Goal: Obtain resource: Obtain resource

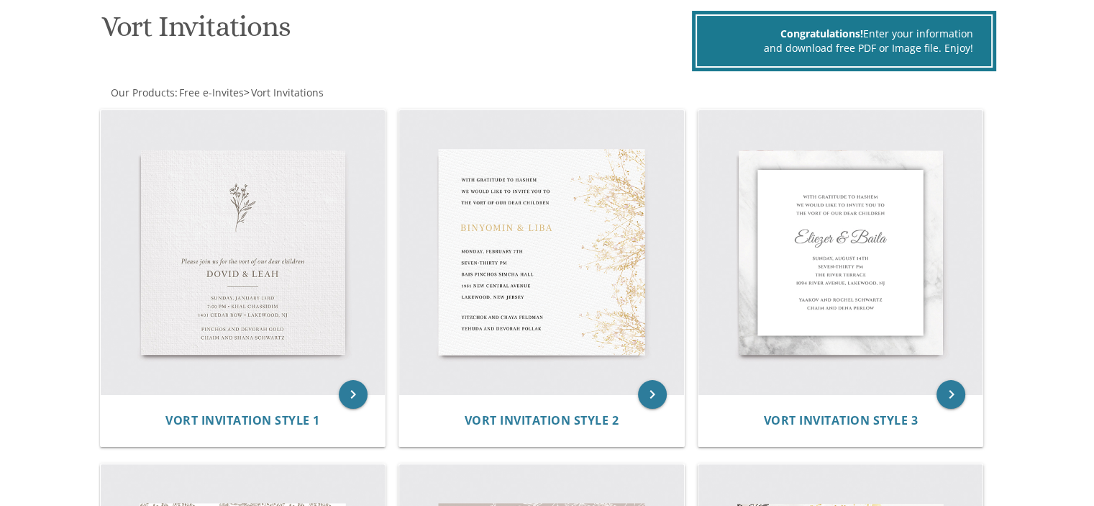
scroll to position [202, 0]
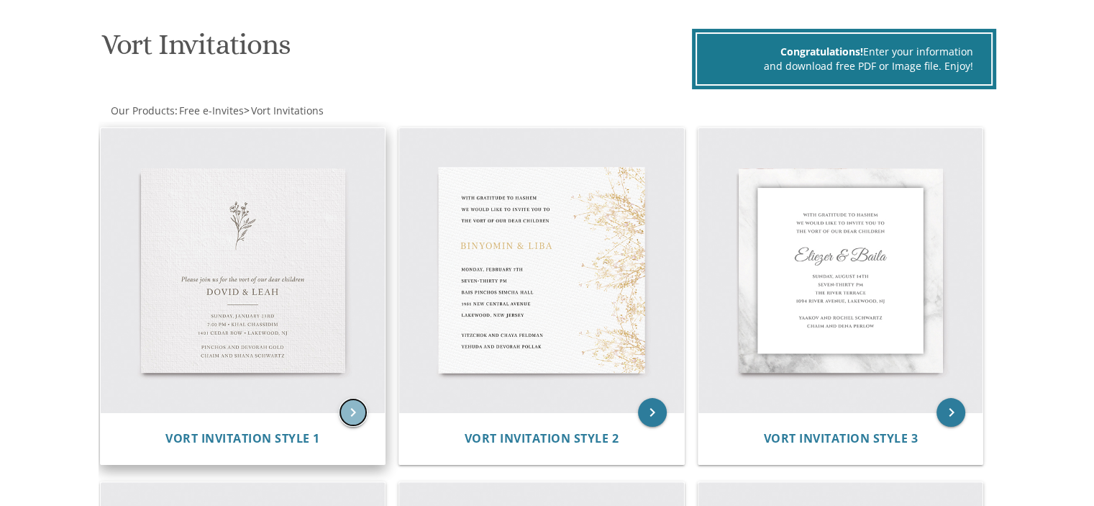
click at [363, 398] on icon "keyboard_arrow_right" at bounding box center [353, 412] width 29 height 29
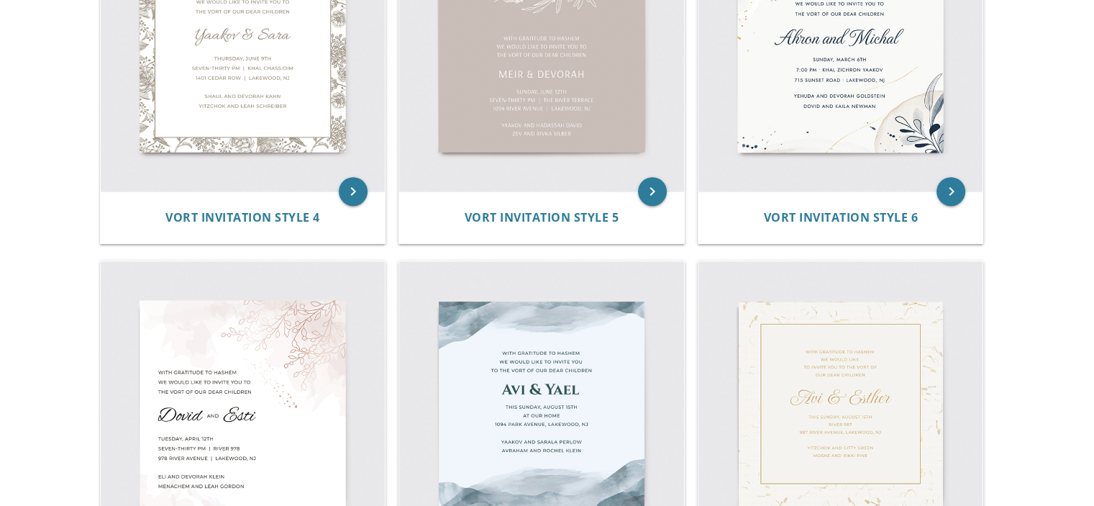
scroll to position [849, 0]
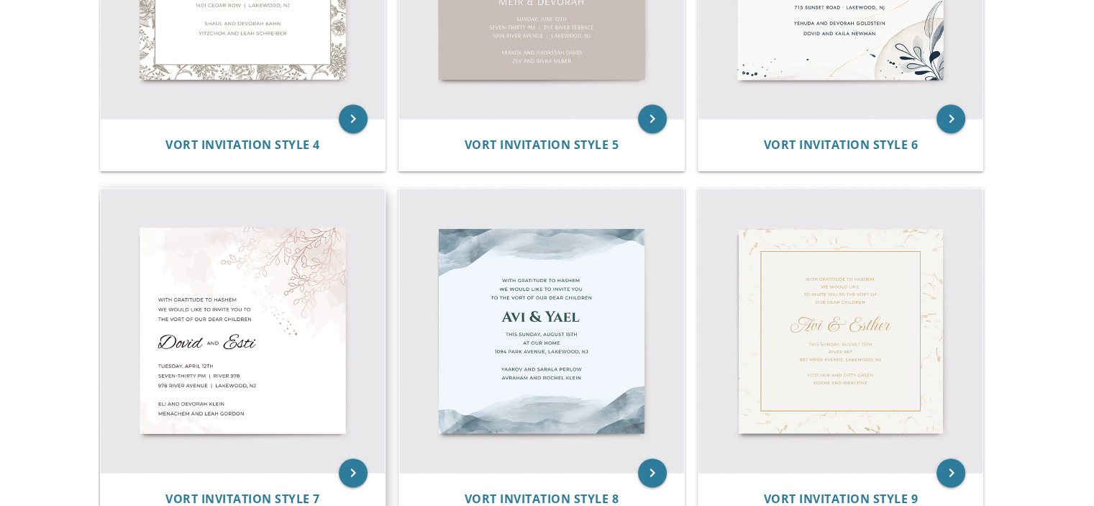
click at [312, 293] on img at bounding box center [243, 330] width 285 height 285
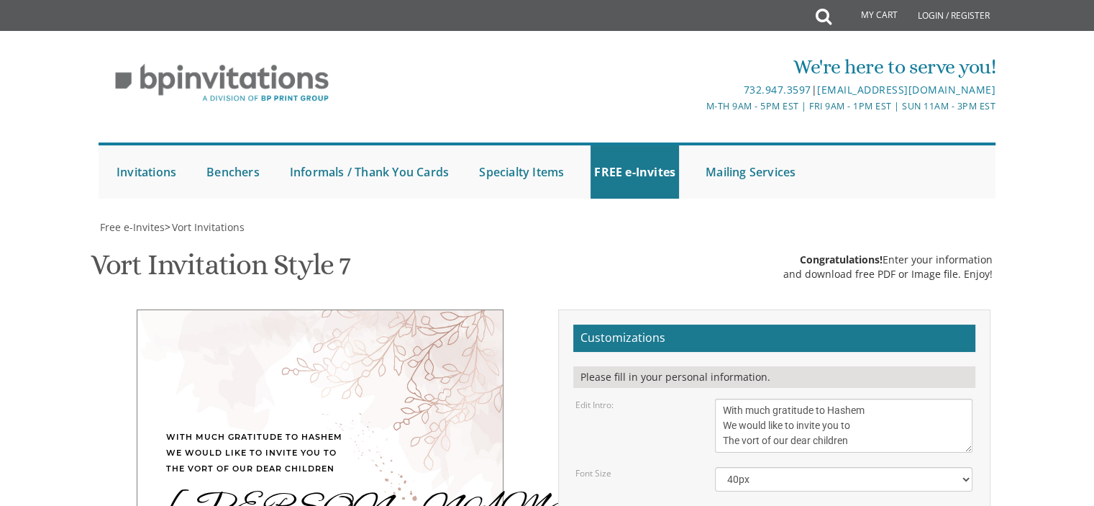
scroll to position [216, 0]
drag, startPoint x: 723, startPoint y: 304, endPoint x: 750, endPoint y: 301, distance: 26.7
drag, startPoint x: 797, startPoint y: 301, endPoint x: 780, endPoint y: 304, distance: 16.9
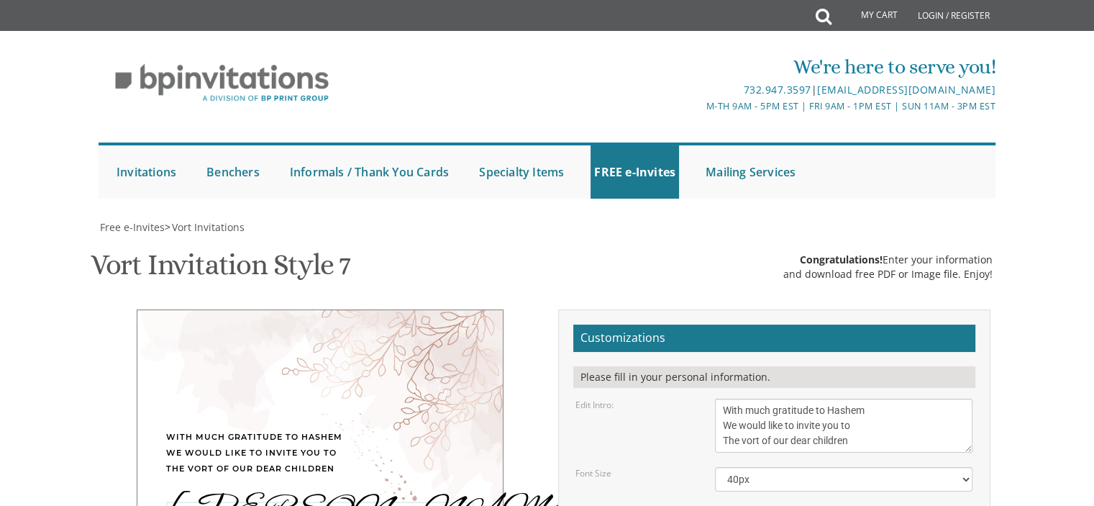
scroll to position [288, 0]
type textarea "Tzvi Yosef & Devorah"
drag, startPoint x: 846, startPoint y: 338, endPoint x: 720, endPoint y: 339, distance: 125.9
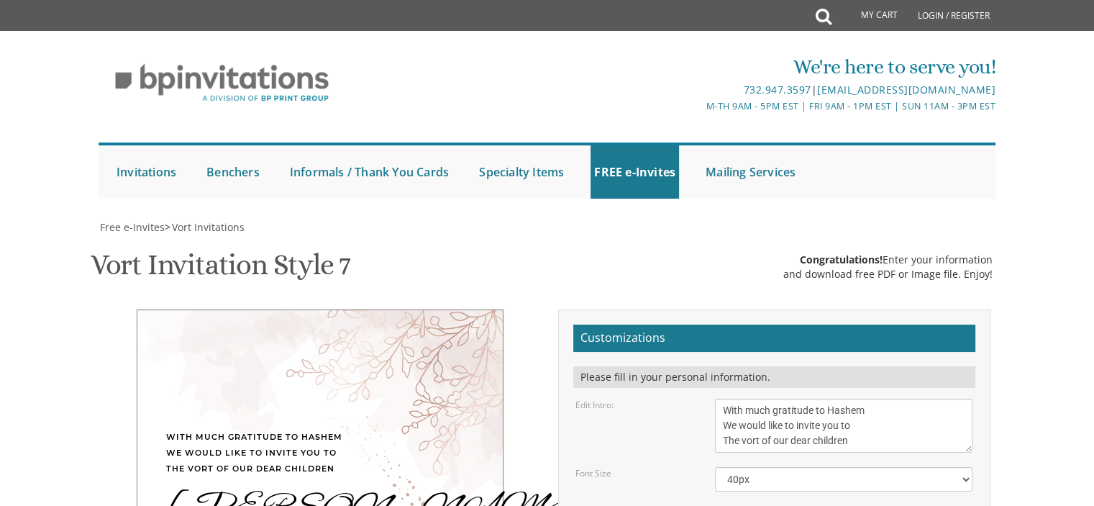
type textarea "Rabbi and Mrs. Rabbi and Mrs. Tzvi and Chaya Friedman"
drag, startPoint x: 757, startPoint y: 268, endPoint x: 722, endPoint y: 267, distance: 34.6
drag, startPoint x: 765, startPoint y: 267, endPoint x: 785, endPoint y: 269, distance: 19.5
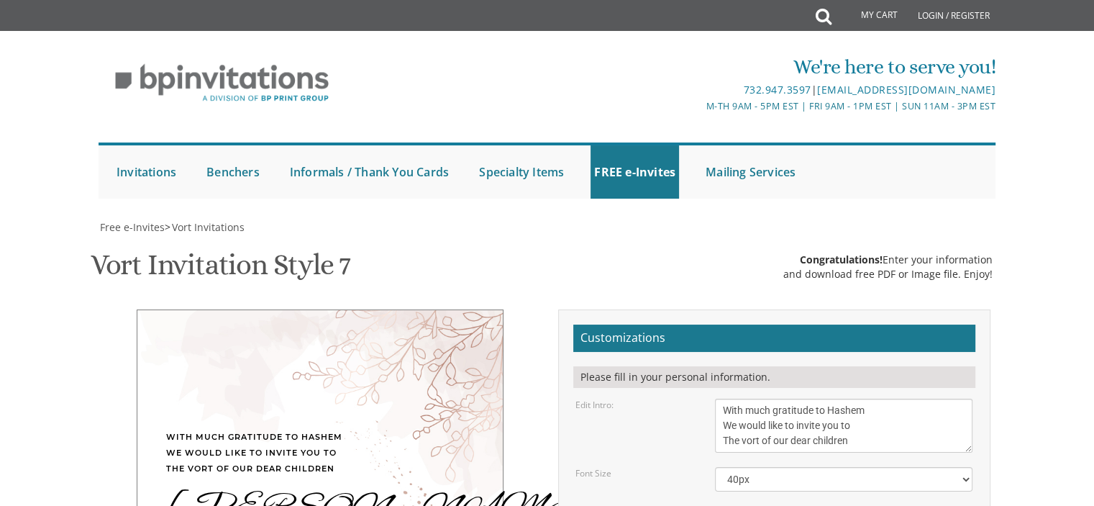
type textarea "Monday, September 12th Seven-thirty PM | River 978 978 River Avenue | Lakewood,…"
drag, startPoint x: 908, startPoint y: 353, endPoint x: 862, endPoint y: 349, distance: 47.0
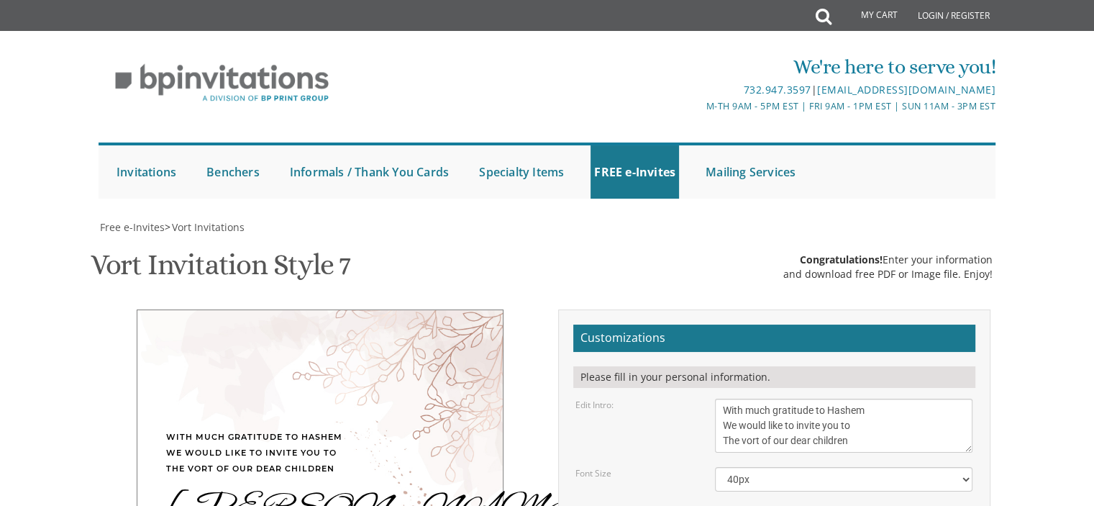
drag, startPoint x: 811, startPoint y: 351, endPoint x: 855, endPoint y: 356, distance: 44.2
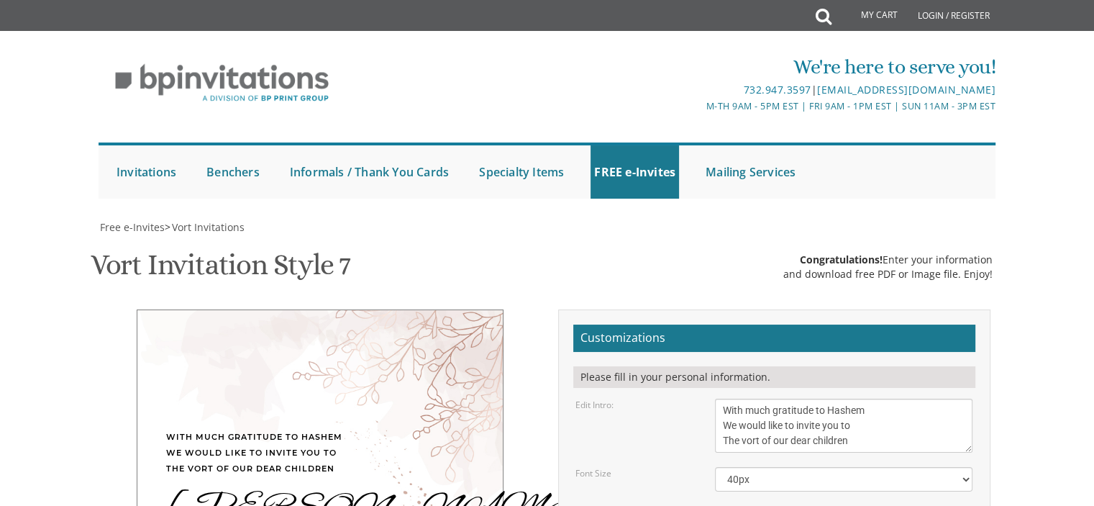
type textarea "Rabbi and Mrs. Avraham Moshe Wasilski Rabbi and Mrs. Tzvi Hirsh Wechter"
type input "devorapearl@gmail.com"
click at [883, 398] on textarea "With much gratitude to Hashem We would like to invite you to The vort of our de…" at bounding box center [844, 425] width 258 height 54
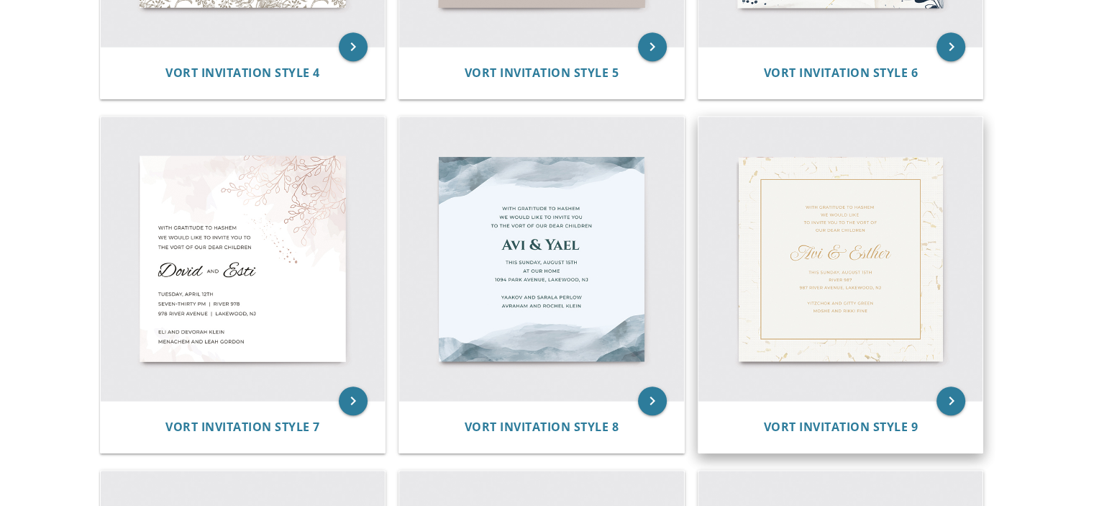
scroll to position [993, 0]
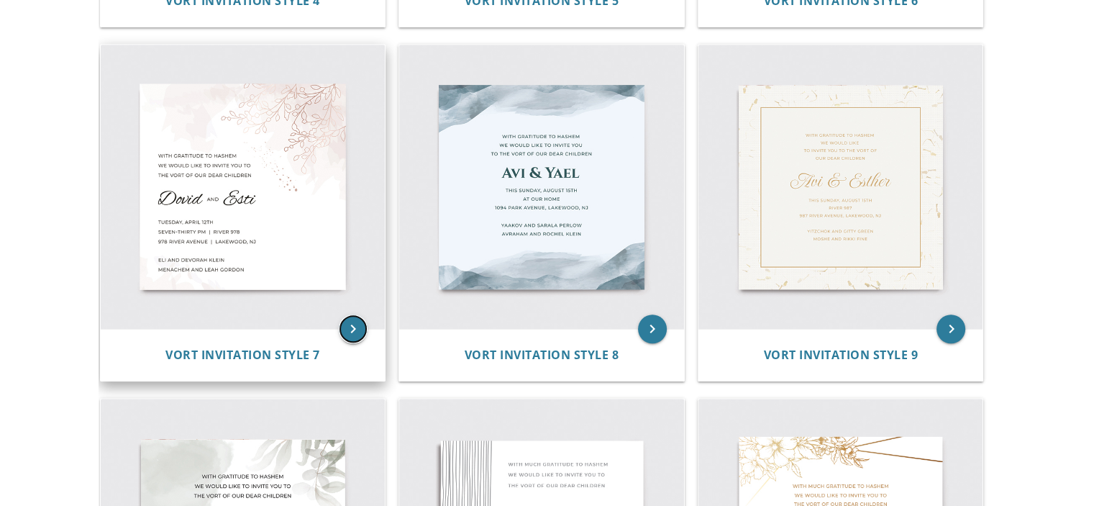
click at [350, 327] on icon "keyboard_arrow_right" at bounding box center [353, 328] width 29 height 29
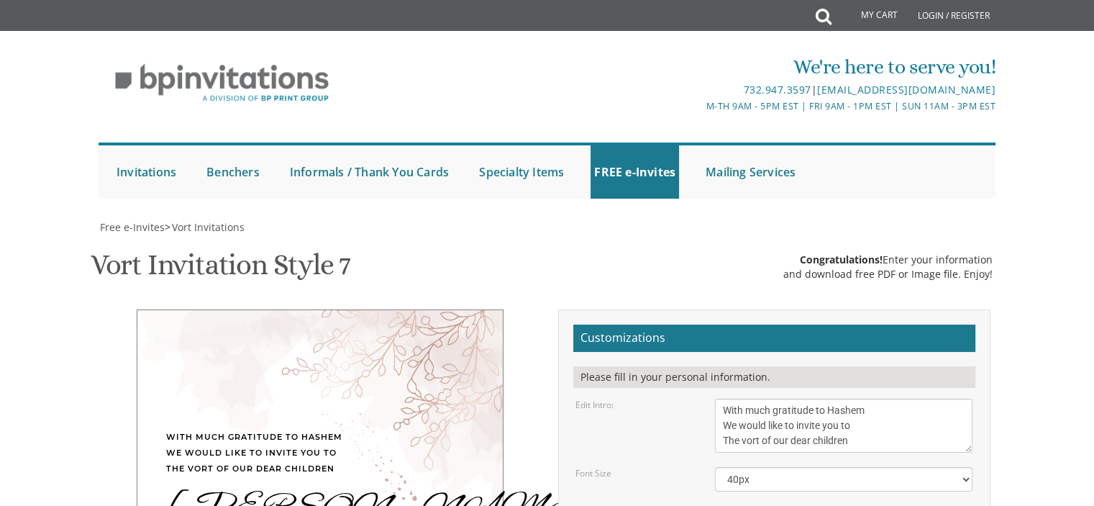
scroll to position [288, 0]
drag, startPoint x: 788, startPoint y: 230, endPoint x: 761, endPoint y: 229, distance: 26.7
drag, startPoint x: 725, startPoint y: 232, endPoint x: 748, endPoint y: 229, distance: 23.2
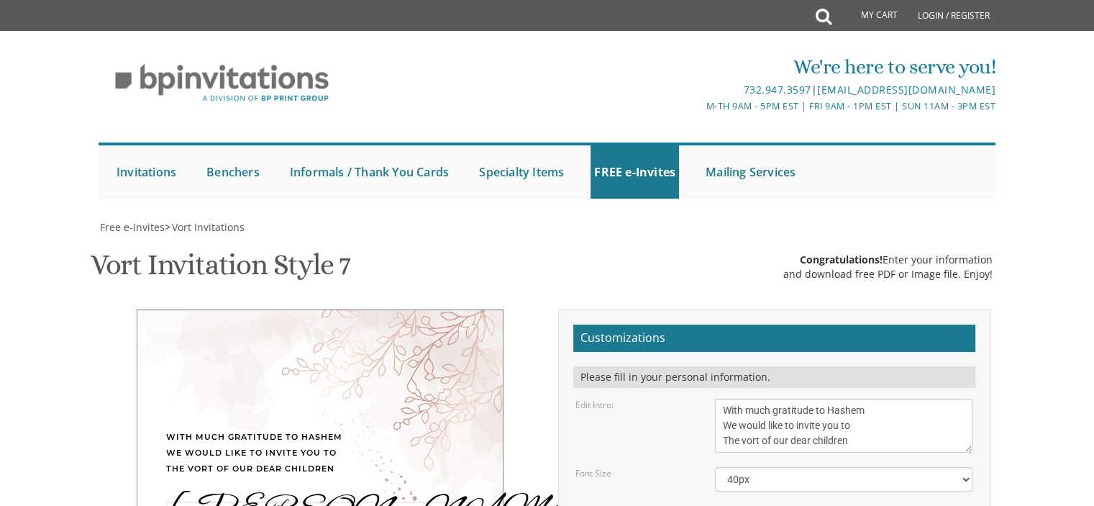
type textarea "[PERSON_NAME] & [PERSON_NAME]"
drag, startPoint x: 757, startPoint y: 269, endPoint x: 724, endPoint y: 271, distance: 33.2
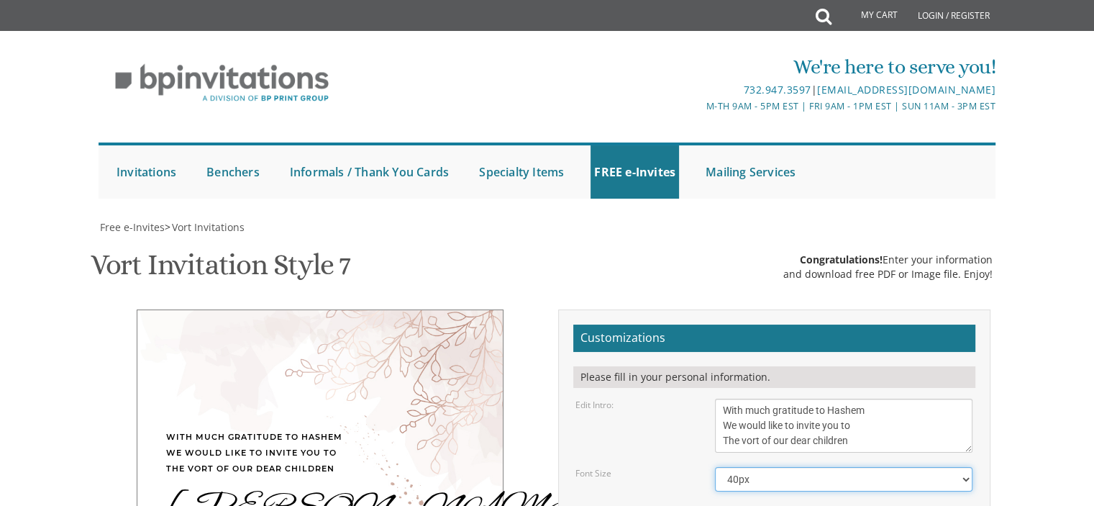
click at [834, 467] on select "40px 50px 60px" at bounding box center [844, 479] width 258 height 24
click at [731, 467] on select "40px 50px 60px" at bounding box center [844, 479] width 258 height 24
click at [742, 467] on select "40px 50px 60px" at bounding box center [844, 479] width 258 height 24
click at [740, 467] on select "40px 50px 60px" at bounding box center [844, 479] width 258 height 24
click at [965, 467] on select "40px 50px 60px" at bounding box center [844, 479] width 258 height 24
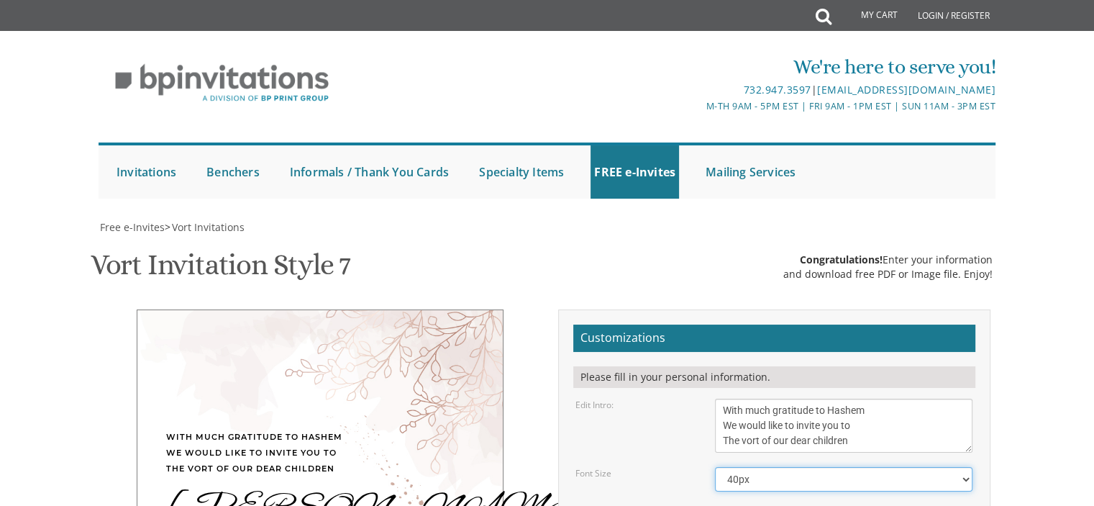
click at [752, 467] on select "40px 50px 60px" at bounding box center [844, 479] width 258 height 24
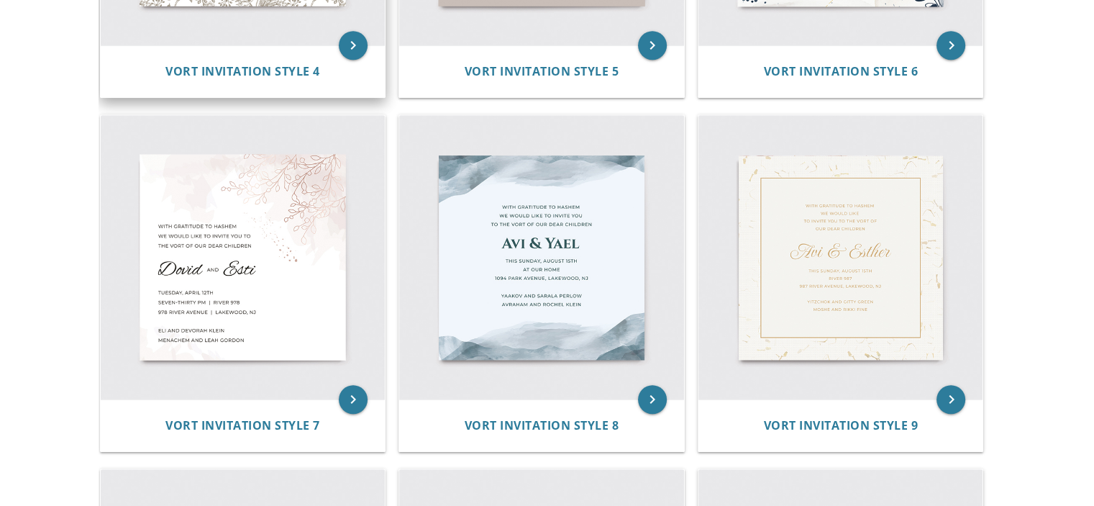
scroll to position [1007, 0]
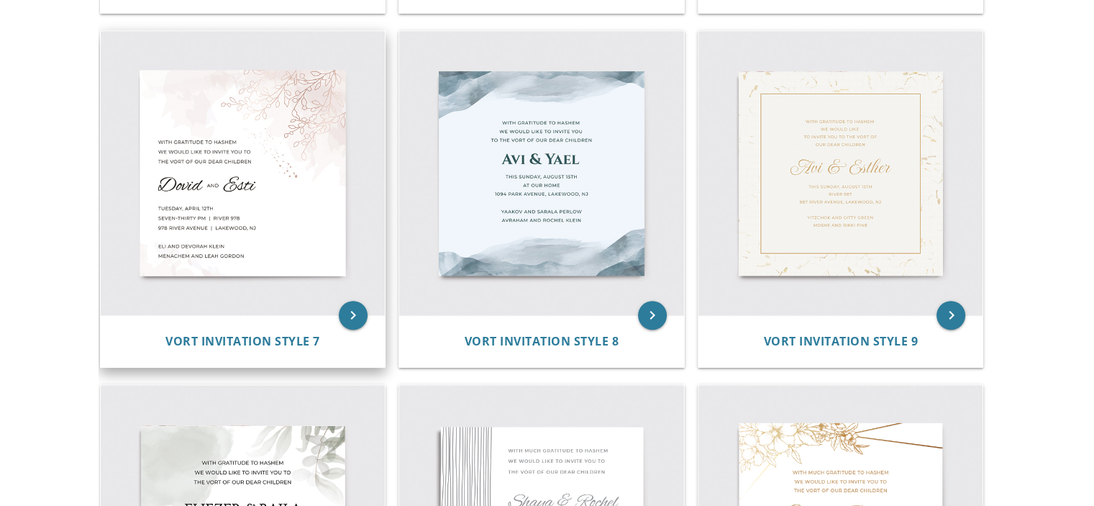
click at [302, 182] on img at bounding box center [243, 173] width 285 height 285
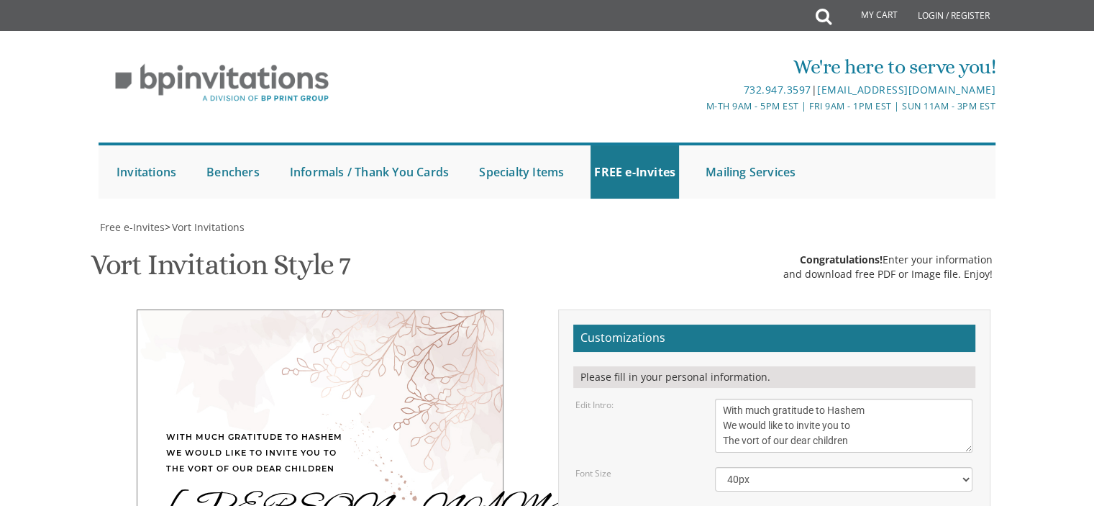
scroll to position [144, 0]
drag, startPoint x: 815, startPoint y: 376, endPoint x: 729, endPoint y: 373, distance: 86.4
drag, startPoint x: 778, startPoint y: 373, endPoint x: 765, endPoint y: 373, distance: 12.9
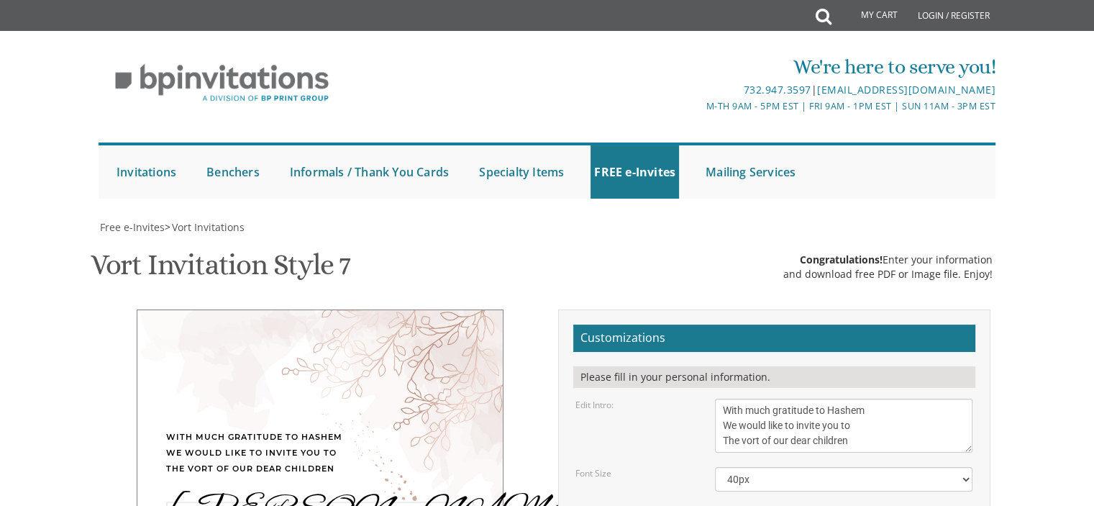
drag, startPoint x: 721, startPoint y: 368, endPoint x: 747, endPoint y: 371, distance: 26.1
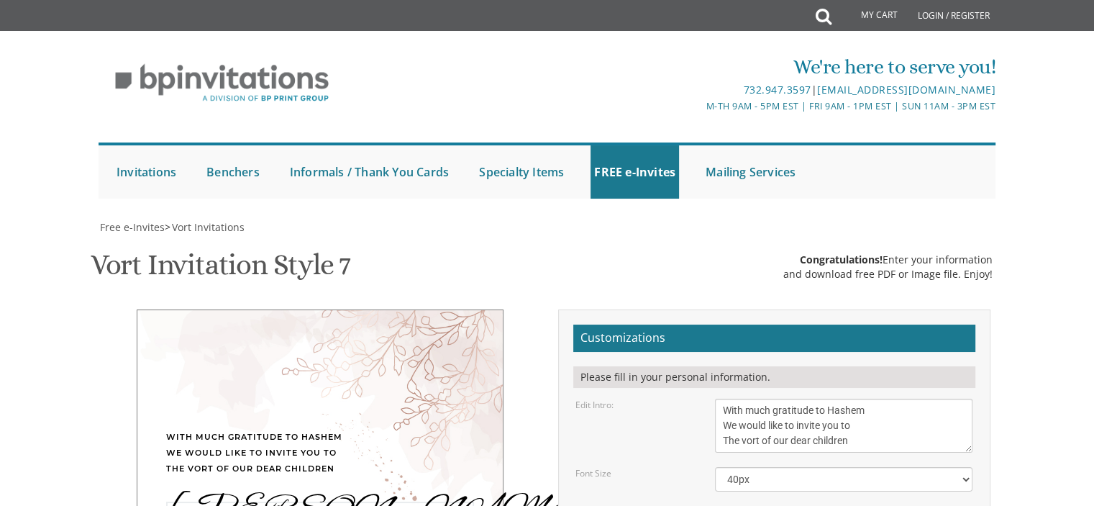
type textarea "Tzvi Yosef & Devorah"
drag, startPoint x: 725, startPoint y: 264, endPoint x: 757, endPoint y: 270, distance: 32.9
drag, startPoint x: 767, startPoint y: 264, endPoint x: 774, endPoint y: 265, distance: 7.2
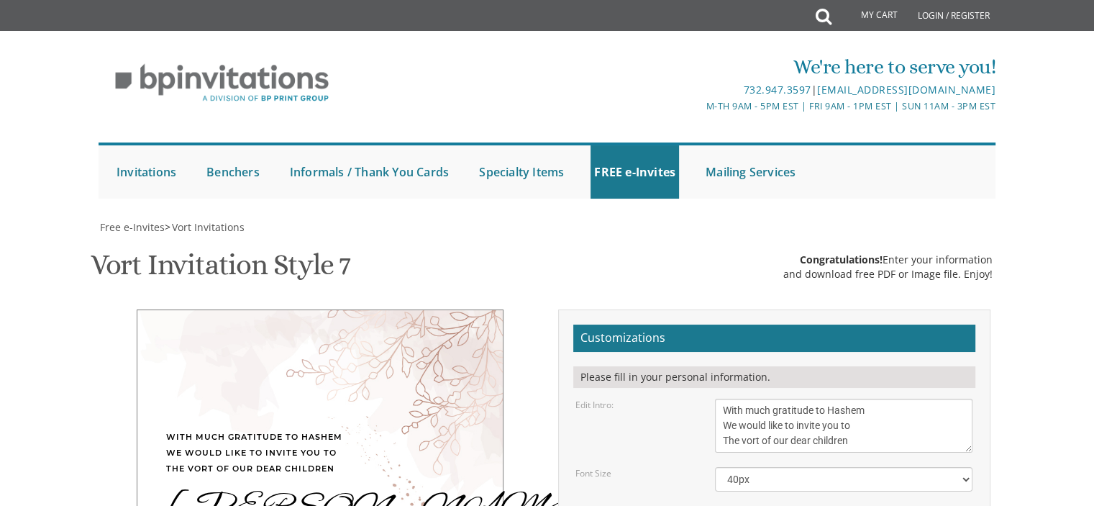
drag, startPoint x: 817, startPoint y: 269, endPoint x: 825, endPoint y: 268, distance: 7.9
type textarea "Monday, September 8th Seven-thirty PM | River 978 978 River Avenue | Lakewood, …"
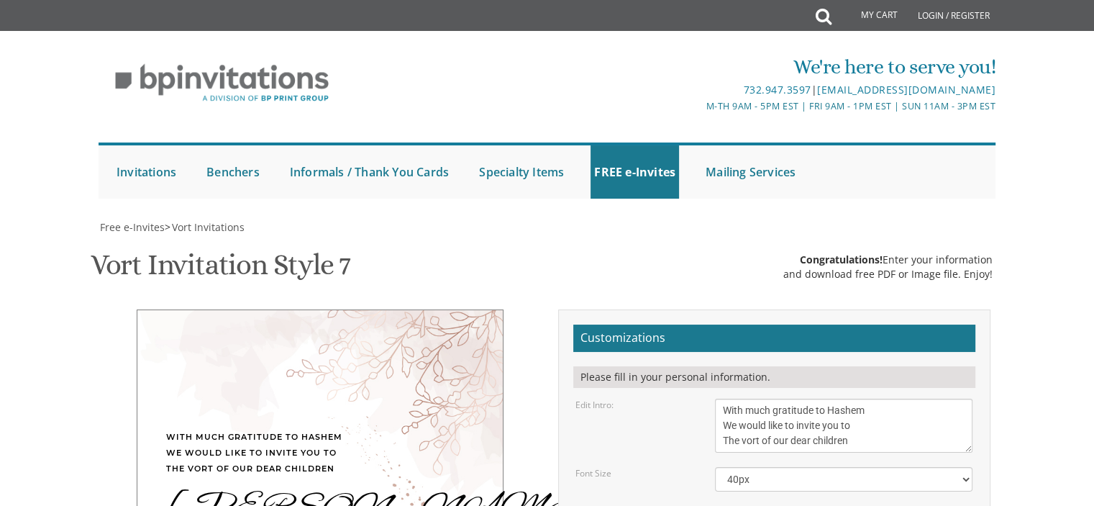
drag, startPoint x: 847, startPoint y: 353, endPoint x: 733, endPoint y: 352, distance: 113.7
drag, startPoint x: 866, startPoint y: 347, endPoint x: 774, endPoint y: 345, distance: 92.1
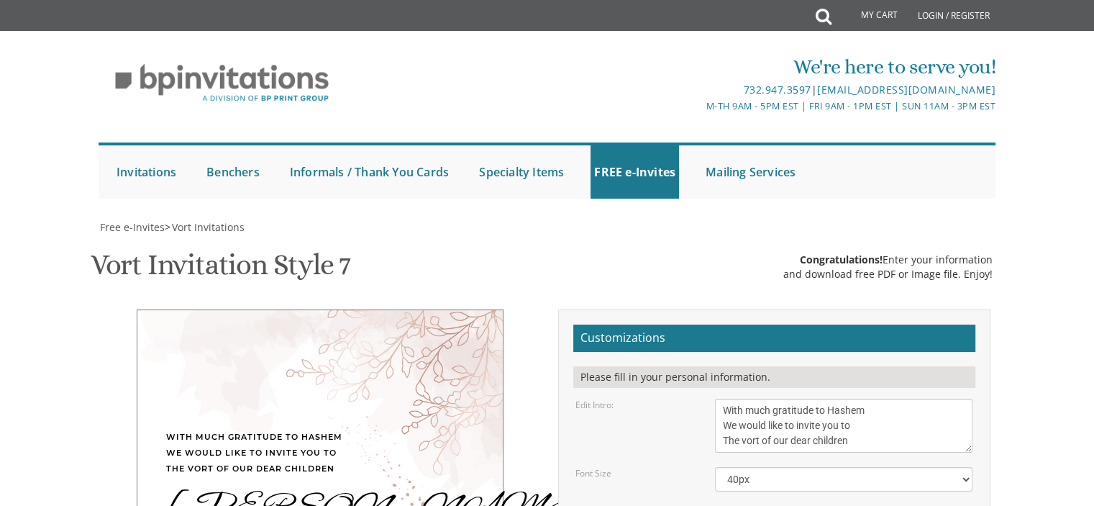
drag, startPoint x: 940, startPoint y: 356, endPoint x: 839, endPoint y: 356, distance: 100.7
drag, startPoint x: 833, startPoint y: 338, endPoint x: 719, endPoint y: 331, distance: 113.9
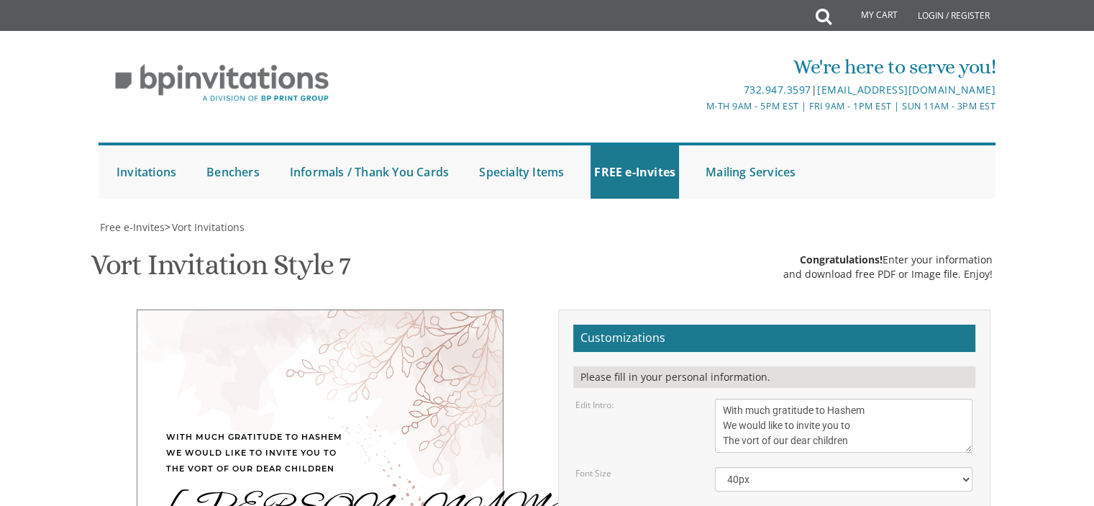
type textarea "RAbbi and Mrs. Avrohom Moshe Wasilski Rabbi and Mrs. Tzvi Hirsh Wechter"
drag, startPoint x: 720, startPoint y: 280, endPoint x: 775, endPoint y: 289, distance: 56.2
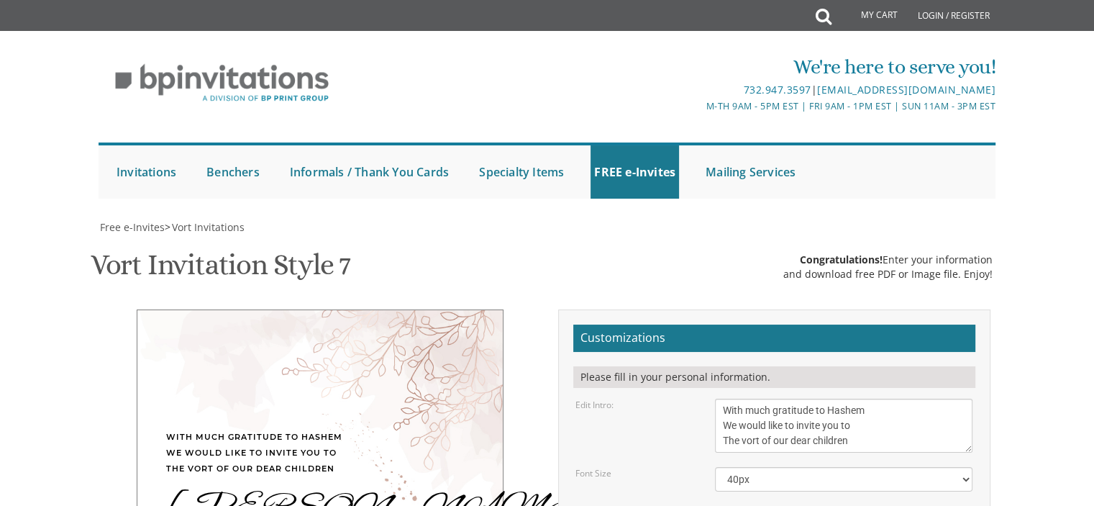
drag, startPoint x: 722, startPoint y: 297, endPoint x: 738, endPoint y: 298, distance: 15.8
drag, startPoint x: 746, startPoint y: 301, endPoint x: 803, endPoint y: 302, distance: 57.6
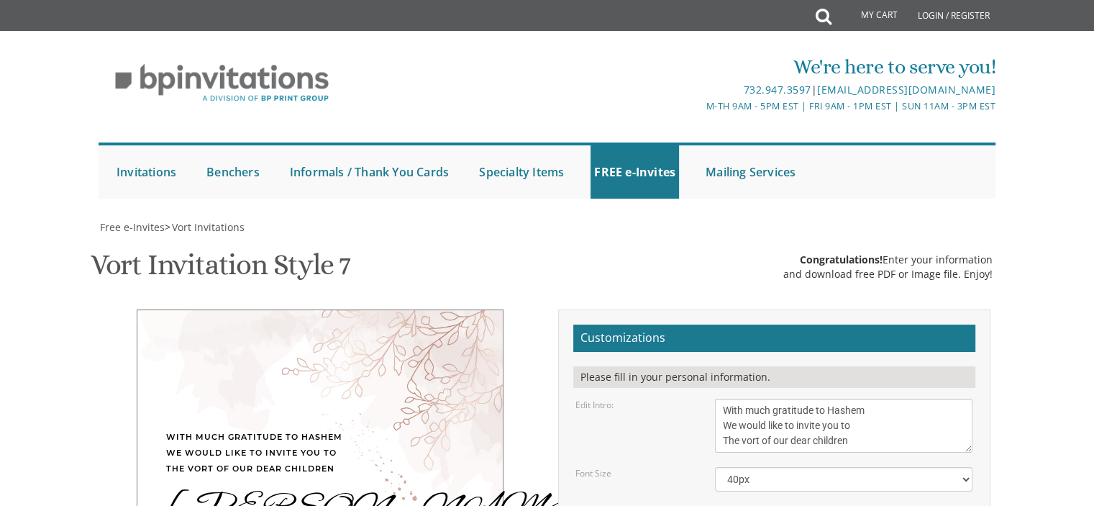
scroll to position [15, 0]
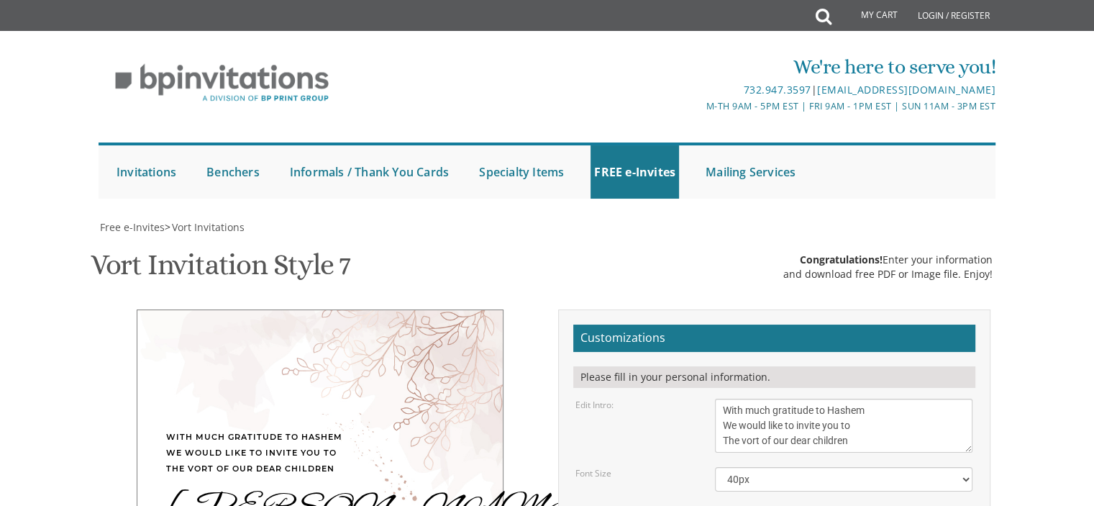
drag, startPoint x: 849, startPoint y: 285, endPoint x: 796, endPoint y: 283, distance: 53.2
drag, startPoint x: 721, startPoint y: 278, endPoint x: 773, endPoint y: 282, distance: 51.9
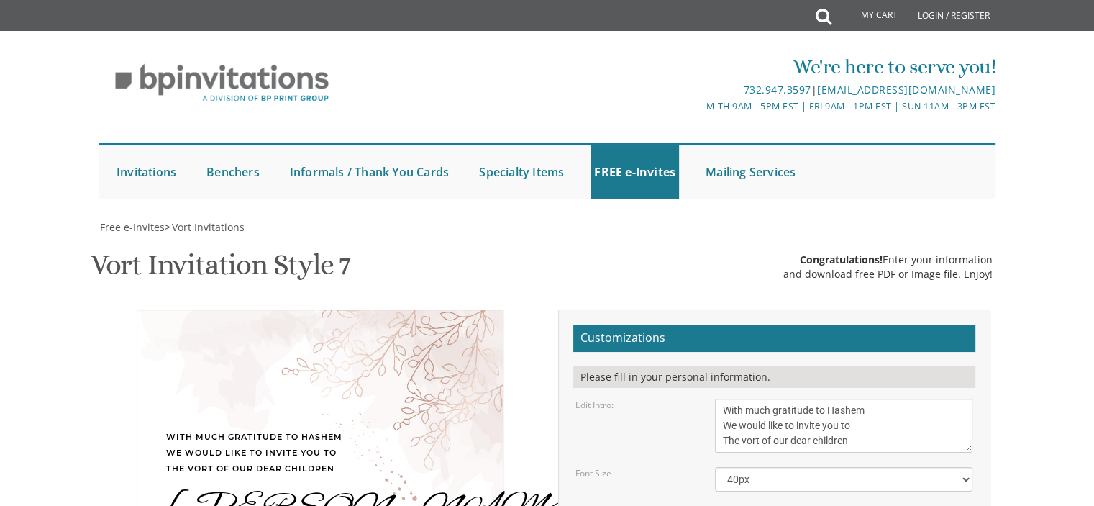
drag, startPoint x: 969, startPoint y: 305, endPoint x: 958, endPoint y: 321, distance: 19.2
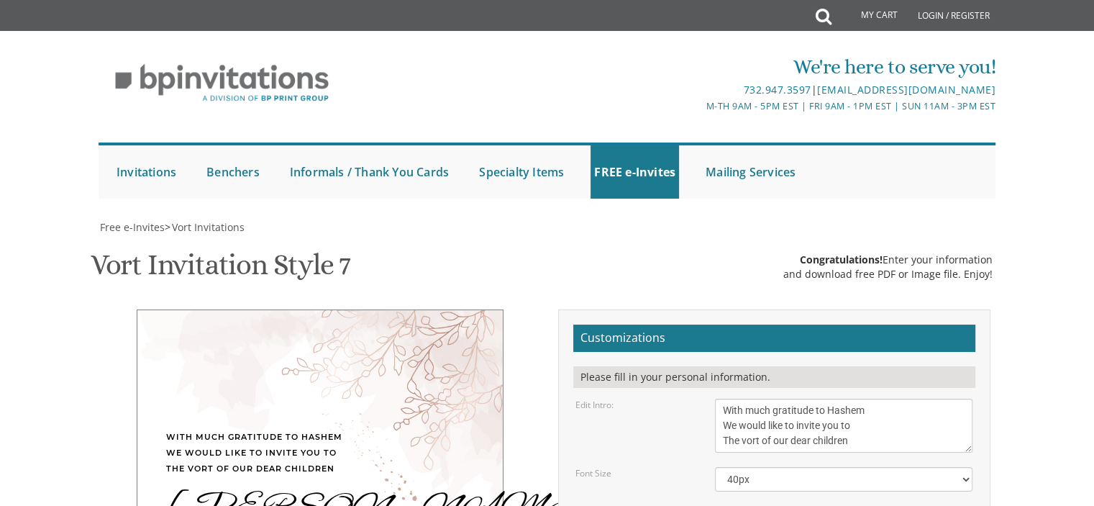
drag, startPoint x: 792, startPoint y: 301, endPoint x: 778, endPoint y: 267, distance: 36.5
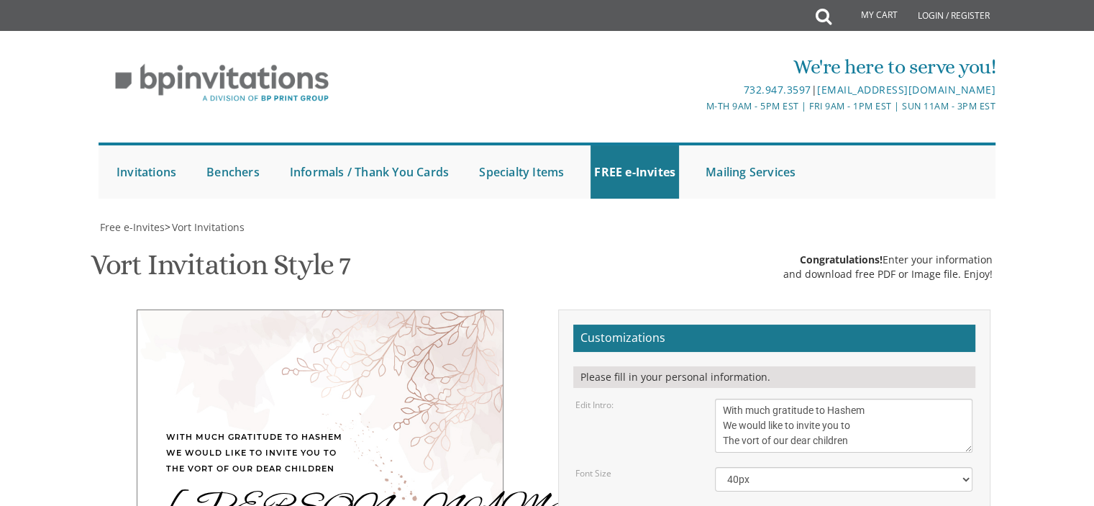
drag, startPoint x: 826, startPoint y: 296, endPoint x: 725, endPoint y: 297, distance: 100.7
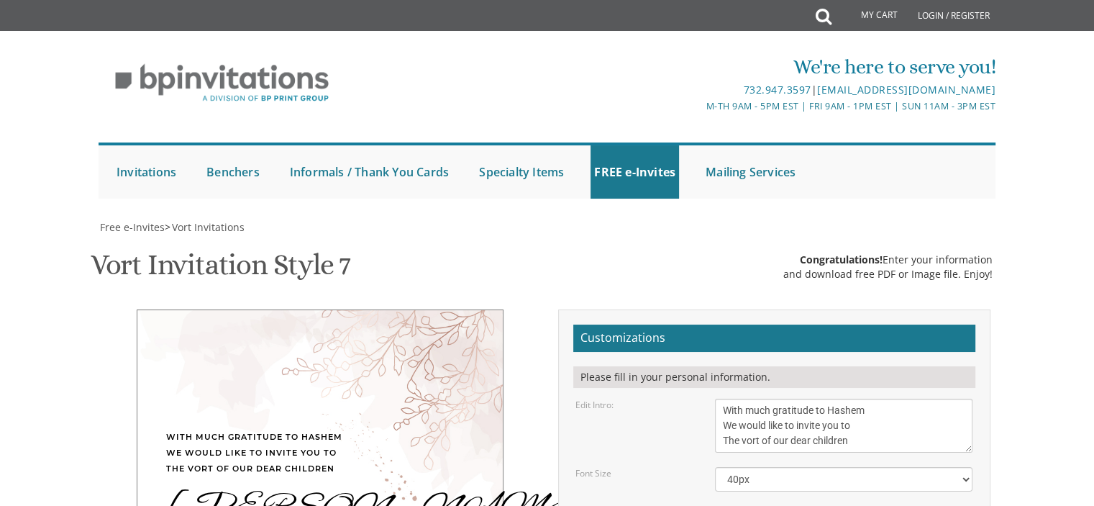
type textarea "Monday, September 8th Eight PM Veretzky Hall 1545 Coney Island Avenue (corner o…"
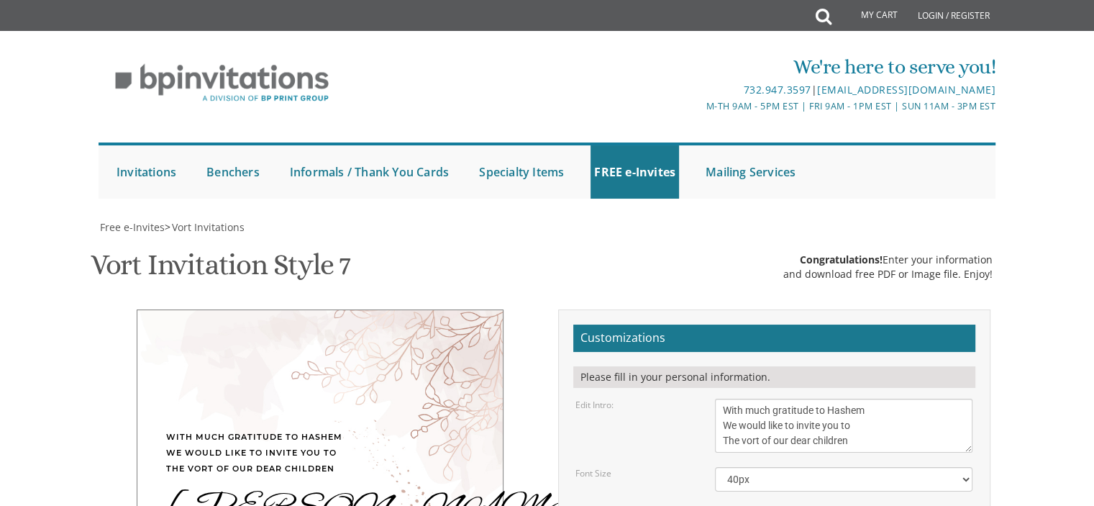
type input "d"
type input "bw9625@gmail.com"
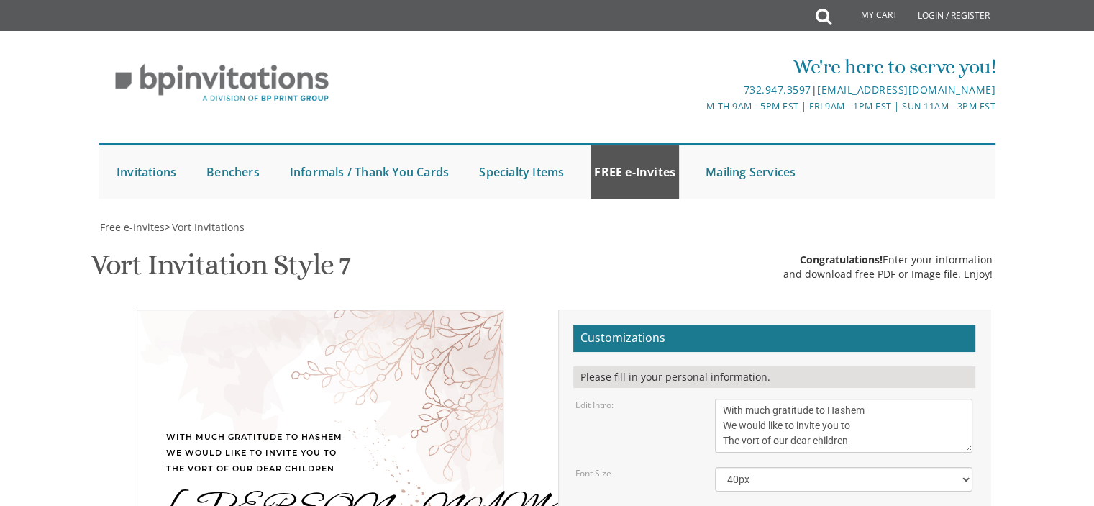
scroll to position [144, 0]
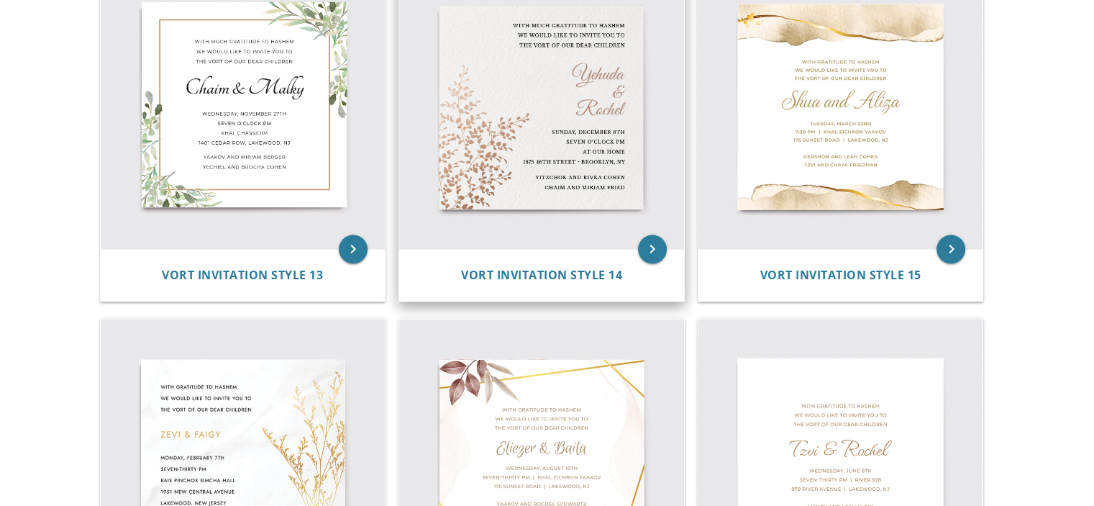
scroll to position [1654, 0]
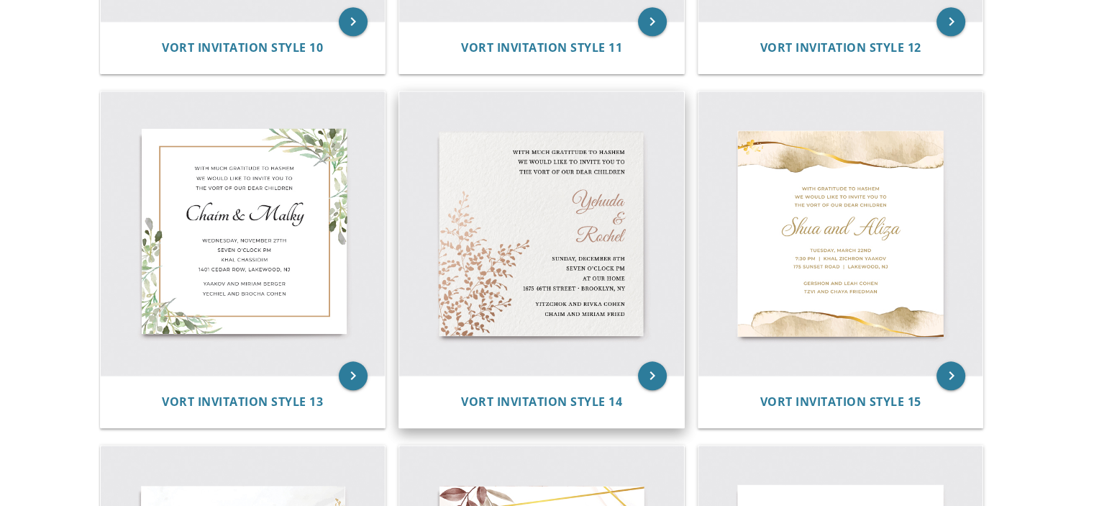
click at [570, 176] on img at bounding box center [541, 233] width 285 height 285
click at [578, 221] on img at bounding box center [541, 233] width 285 height 285
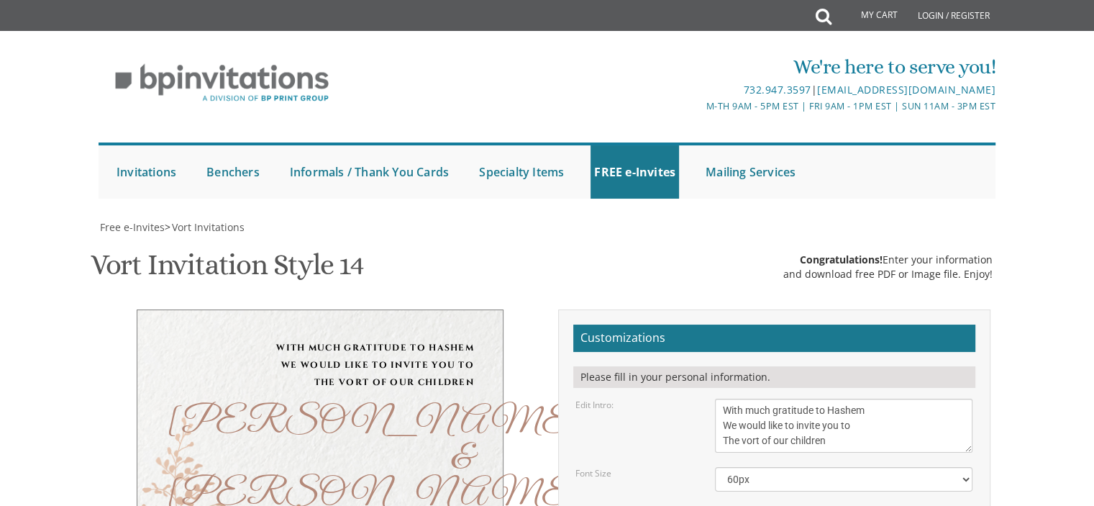
scroll to position [288, 0]
click at [764, 467] on select "40px 50px 60px 70px 80px" at bounding box center [844, 479] width 258 height 24
click at [715, 467] on select "40px 50px 60px 70px 80px" at bounding box center [844, 479] width 258 height 24
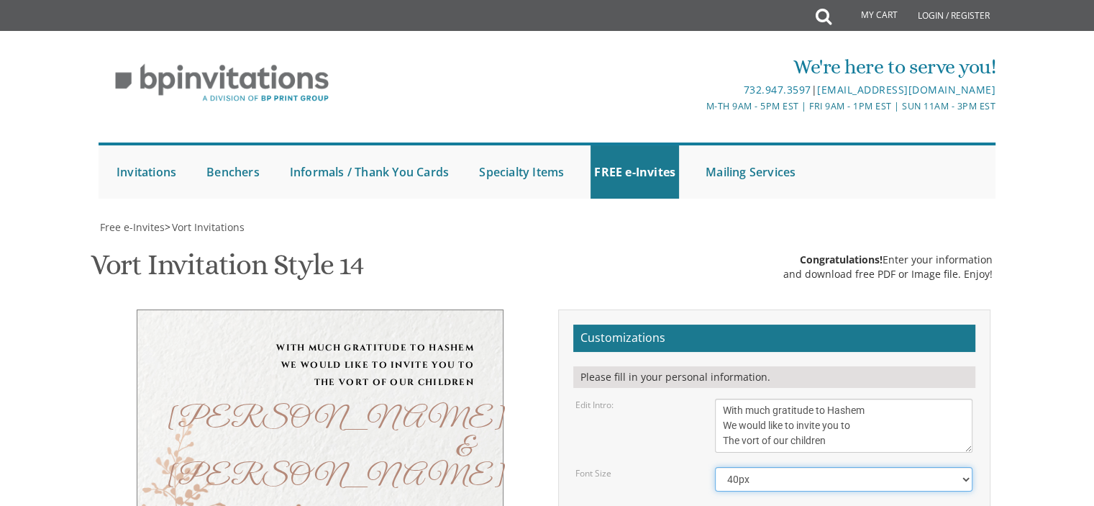
click at [782, 467] on select "40px 50px 60px 70px 80px" at bounding box center [844, 479] width 258 height 24
click at [715, 467] on select "40px 50px 60px 70px 80px" at bounding box center [844, 479] width 258 height 24
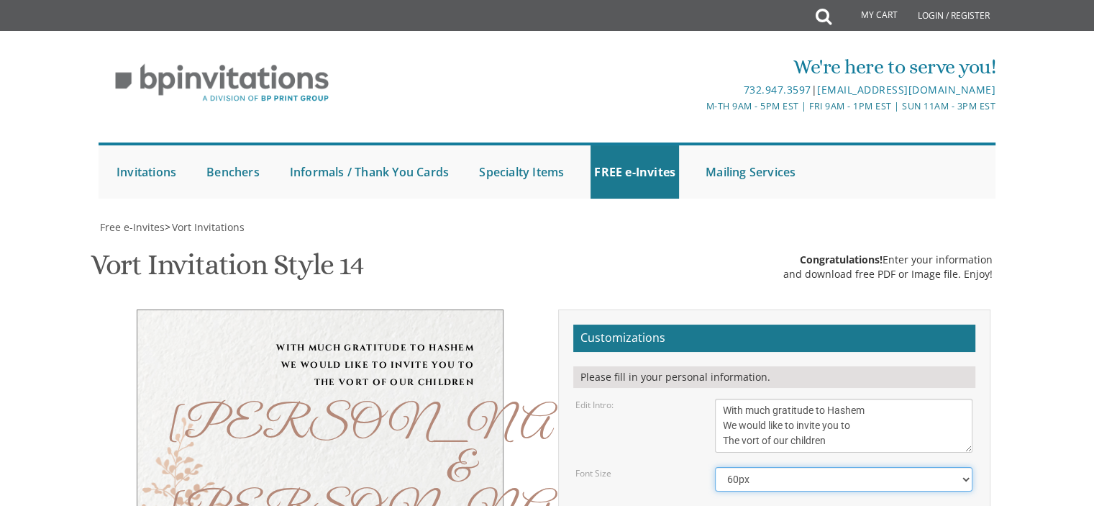
click at [840, 467] on select "40px 50px 60px 70px 80px" at bounding box center [844, 479] width 258 height 24
select select "40px"
click at [715, 467] on select "40px 50px 60px 70px 80px" at bounding box center [844, 479] width 258 height 24
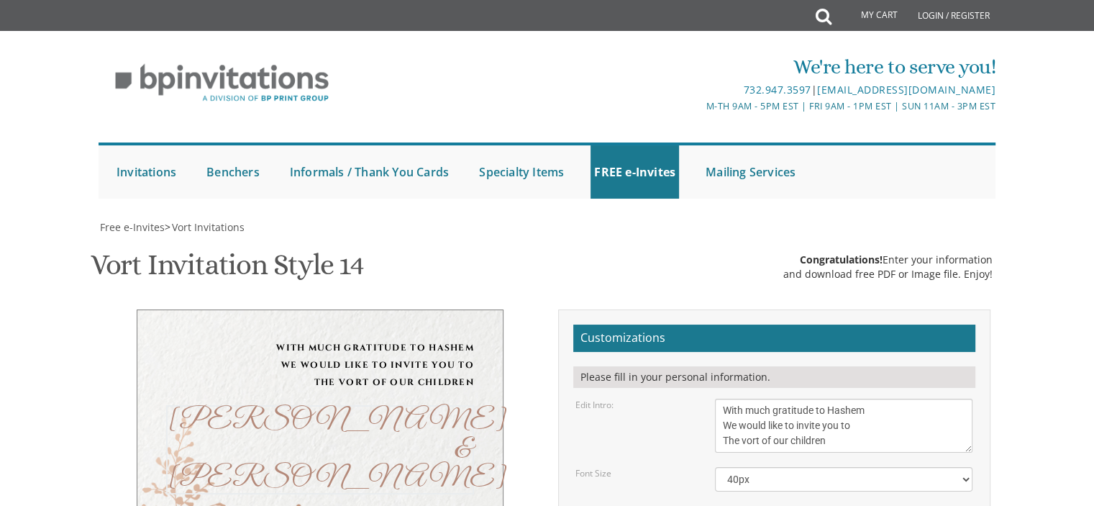
drag, startPoint x: 749, startPoint y: 227, endPoint x: 662, endPoint y: 209, distance: 88.9
drag, startPoint x: 765, startPoint y: 263, endPoint x: 707, endPoint y: 260, distance: 58.3
type textarea "Tzvi Yosef & Devorah"
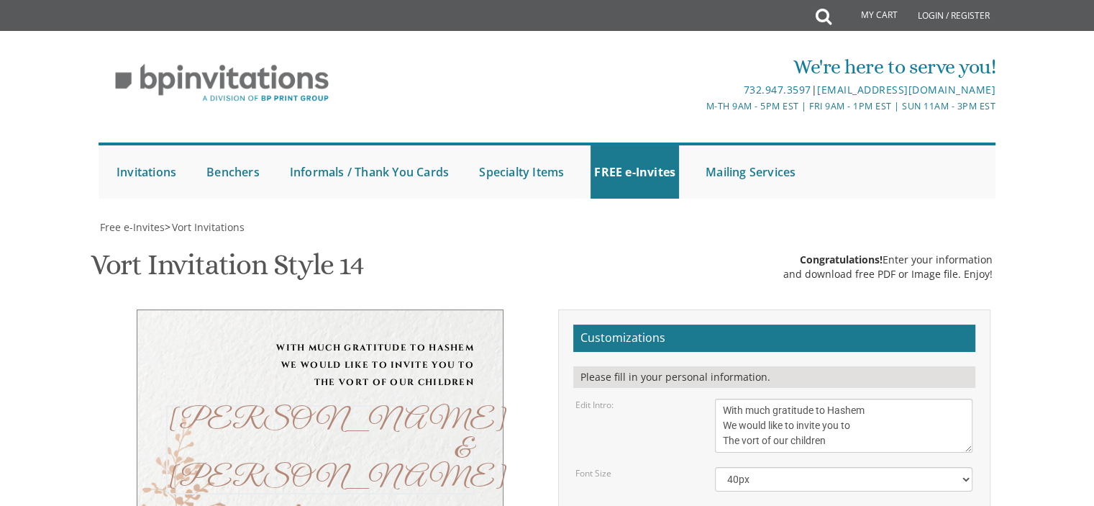
drag, startPoint x: 780, startPoint y: 293, endPoint x: 757, endPoint y: 284, distance: 24.6
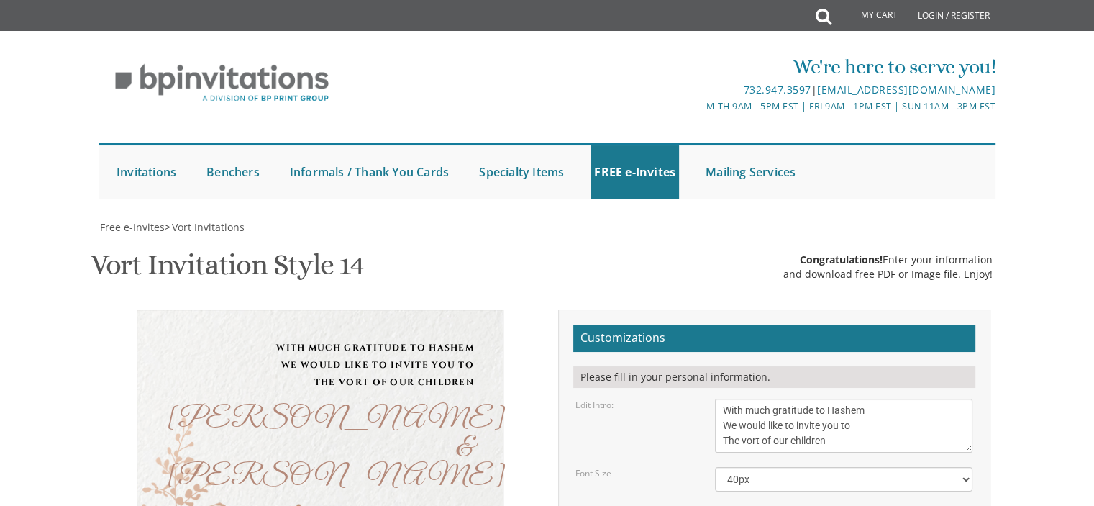
drag, startPoint x: 724, startPoint y: 313, endPoint x: 781, endPoint y: 319, distance: 57.1
drag, startPoint x: 783, startPoint y: 332, endPoint x: 711, endPoint y: 320, distance: 73.6
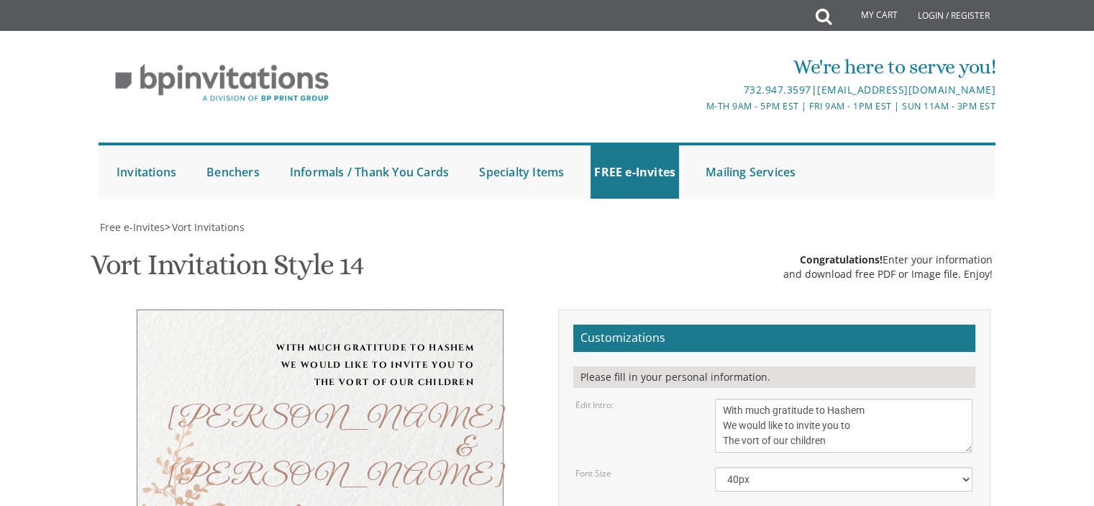
drag, startPoint x: 790, startPoint y: 341, endPoint x: 756, endPoint y: 339, distance: 33.9
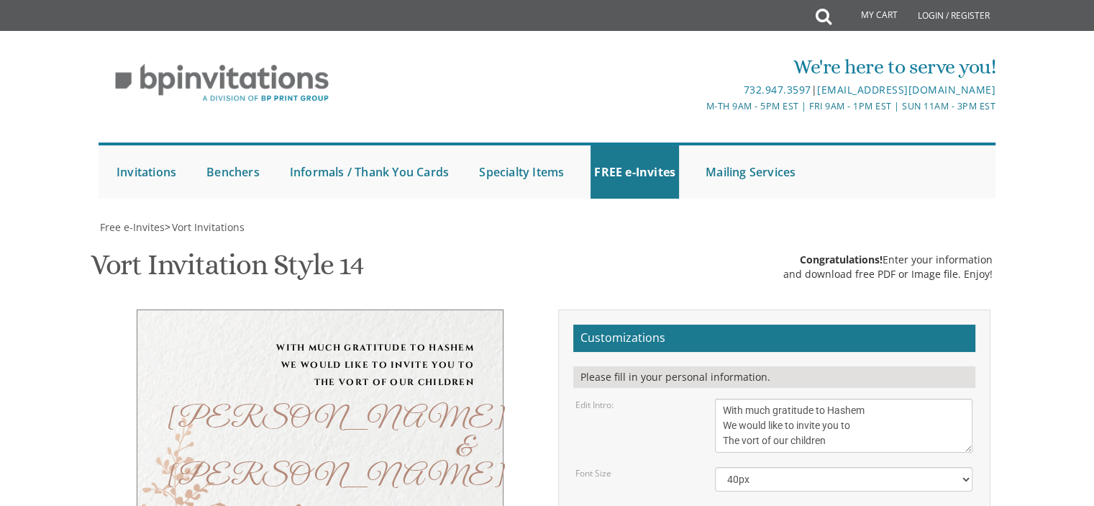
drag, startPoint x: 796, startPoint y: 342, endPoint x: 748, endPoint y: 345, distance: 47.5
drag, startPoint x: 791, startPoint y: 345, endPoint x: 724, endPoint y: 331, distance: 67.6
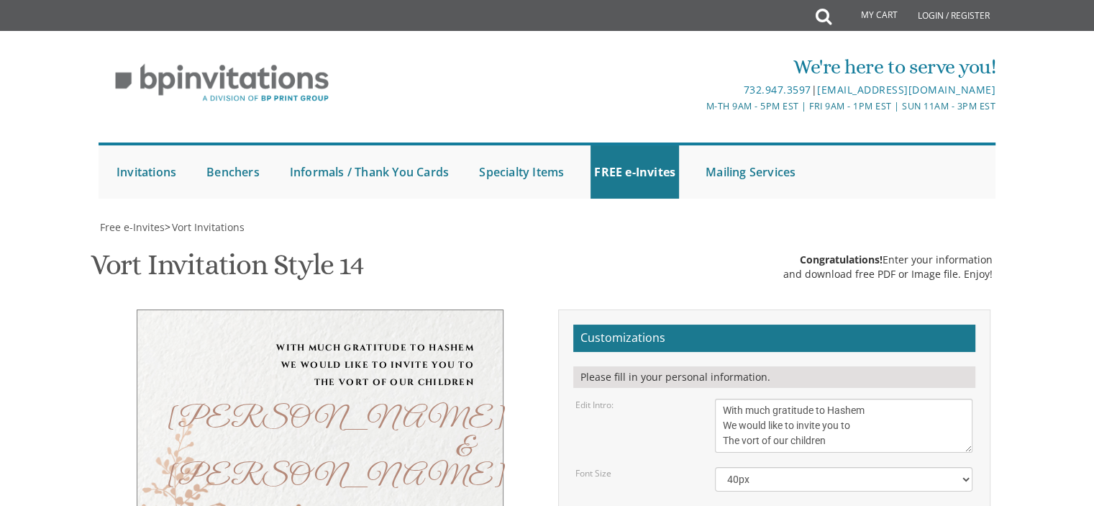
drag, startPoint x: 785, startPoint y: 343, endPoint x: 718, endPoint y: 340, distance: 67.7
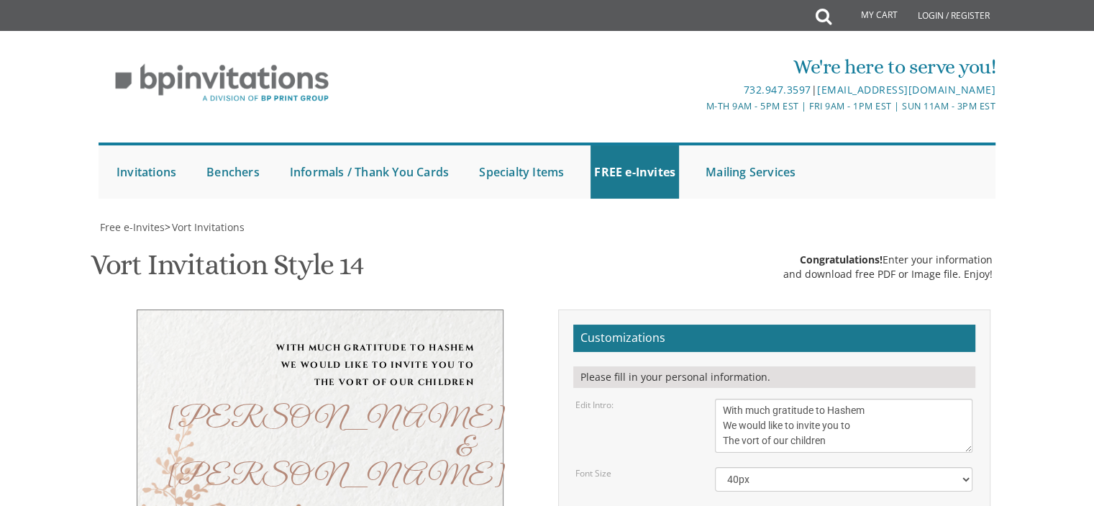
type textarea "Monday, September 8th Eight pm Veretzky Hall 1545 Coney Island Avenue (corner o…"
drag, startPoint x: 844, startPoint y: 315, endPoint x: 673, endPoint y: 295, distance: 173.1
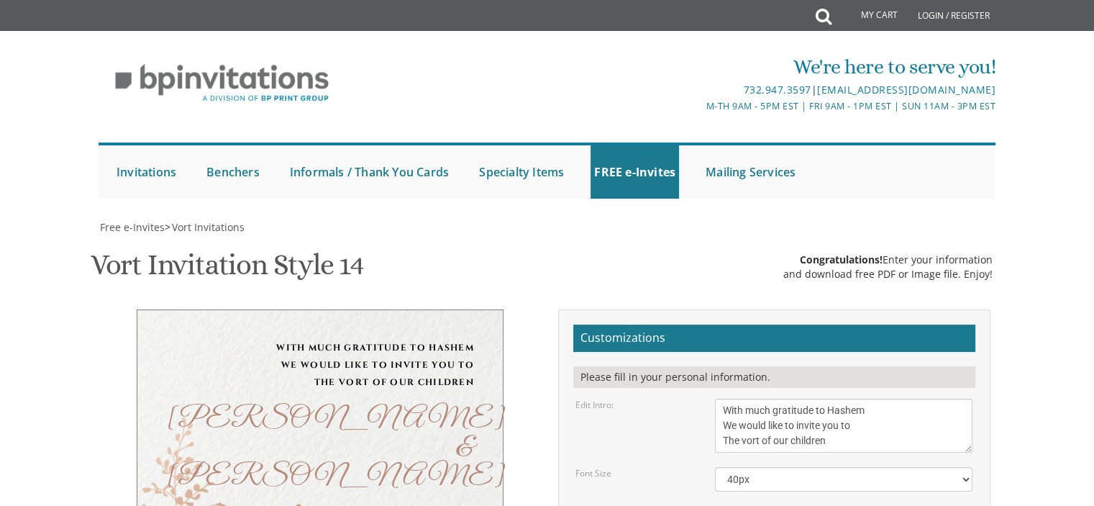
drag, startPoint x: 786, startPoint y: 313, endPoint x: 716, endPoint y: 324, distance: 70.6
type textarea "Rabbbi and Mrs Avrohom Moshe Wasilski Rabbi and Mrs Tzvi Hirsh Wechter"
click at [795, 467] on select "40px 50px 60px 70px 80px" at bounding box center [844, 479] width 258 height 24
click at [715, 467] on select "40px 50px 60px 70px 80px" at bounding box center [844, 479] width 258 height 24
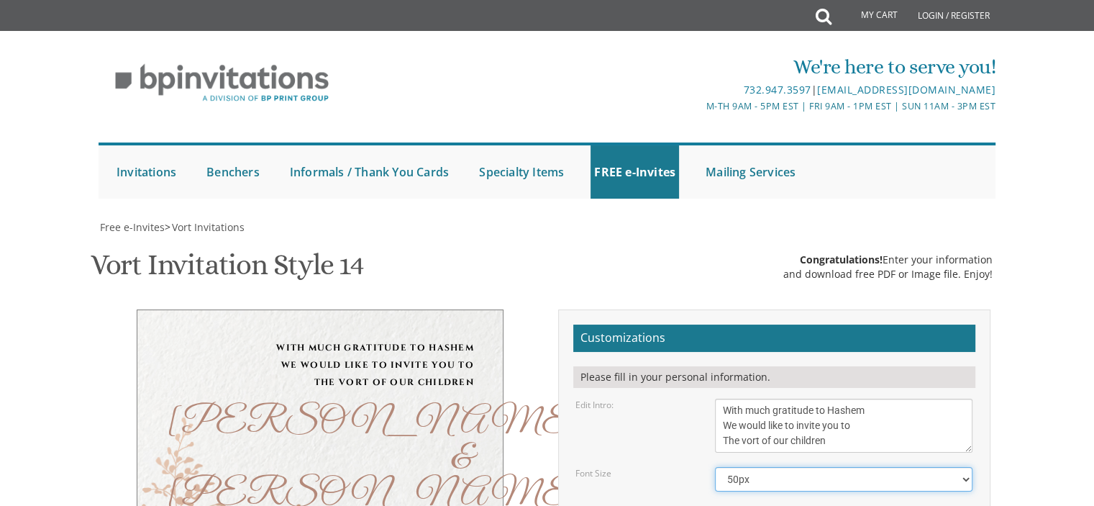
scroll to position [288, 0]
click at [837, 467] on select "40px 50px 60px 70px 80px" at bounding box center [844, 479] width 258 height 24
click at [715, 467] on select "40px 50px 60px 70px 80px" at bounding box center [844, 479] width 258 height 24
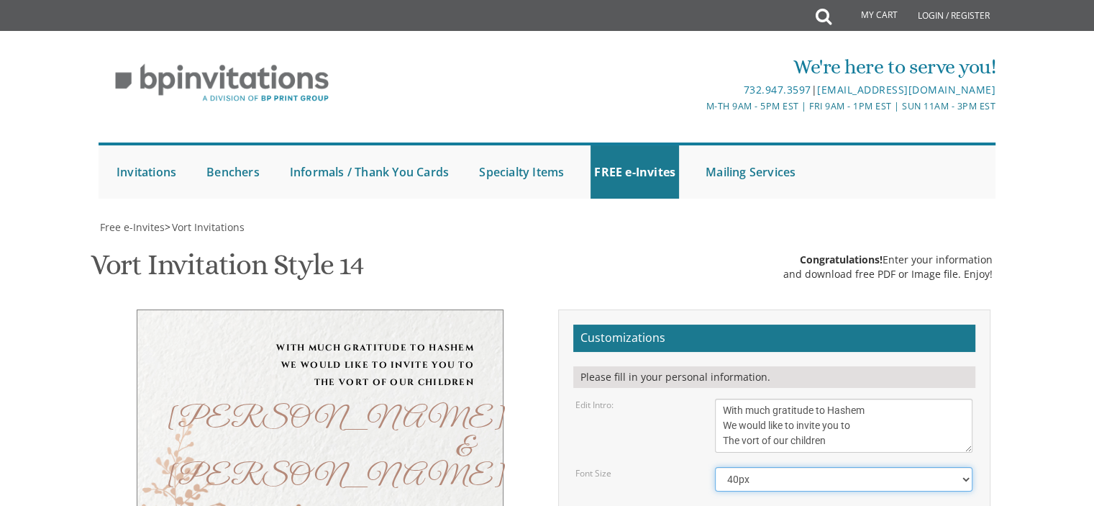
click at [791, 467] on select "40px 50px 60px 70px 80px" at bounding box center [844, 479] width 258 height 24
select select "50px"
click at [715, 467] on select "40px 50px 60px 70px 80px" at bounding box center [844, 479] width 258 height 24
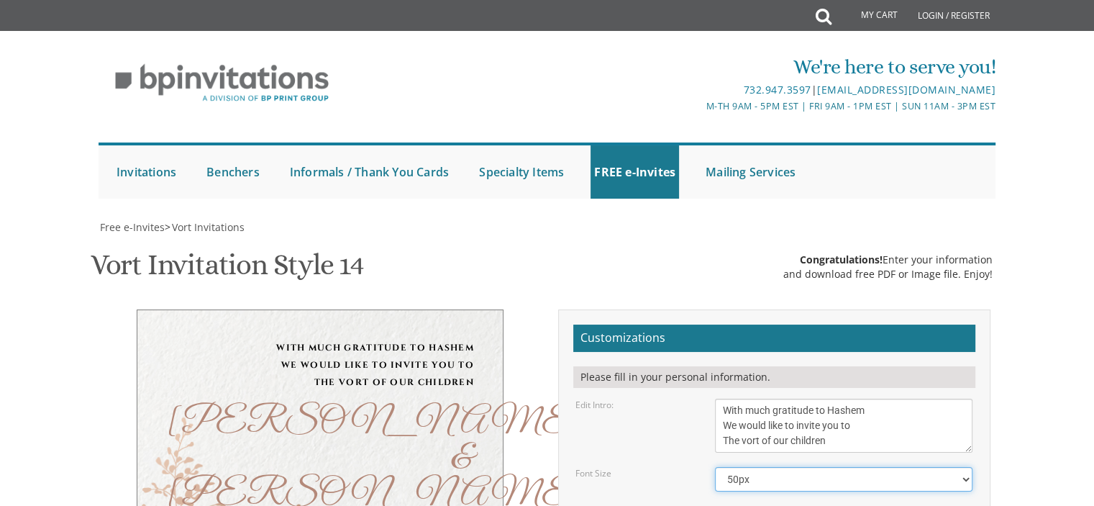
scroll to position [504, 0]
type input "[EMAIL_ADDRESS][DOMAIN_NAME]"
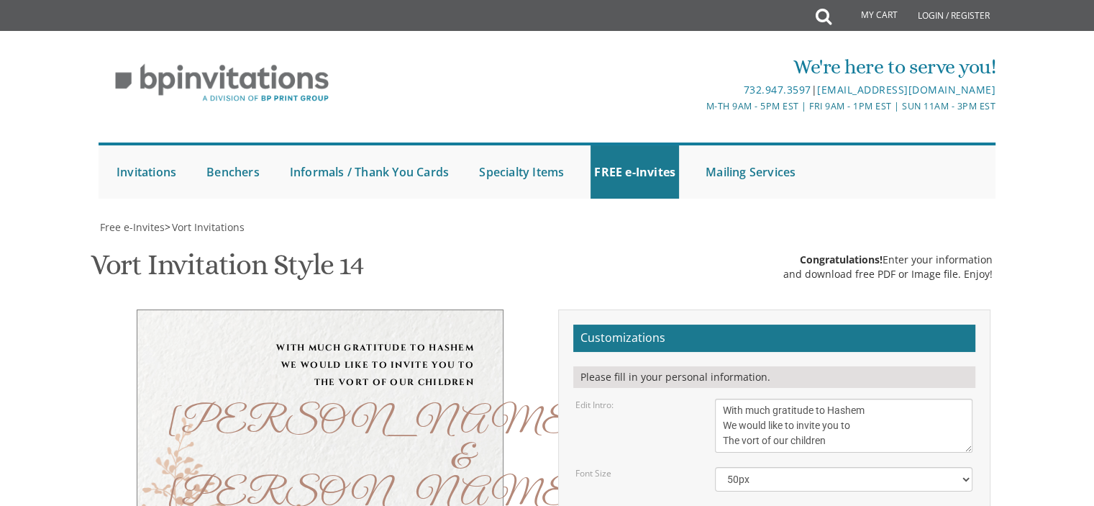
scroll to position [0, 0]
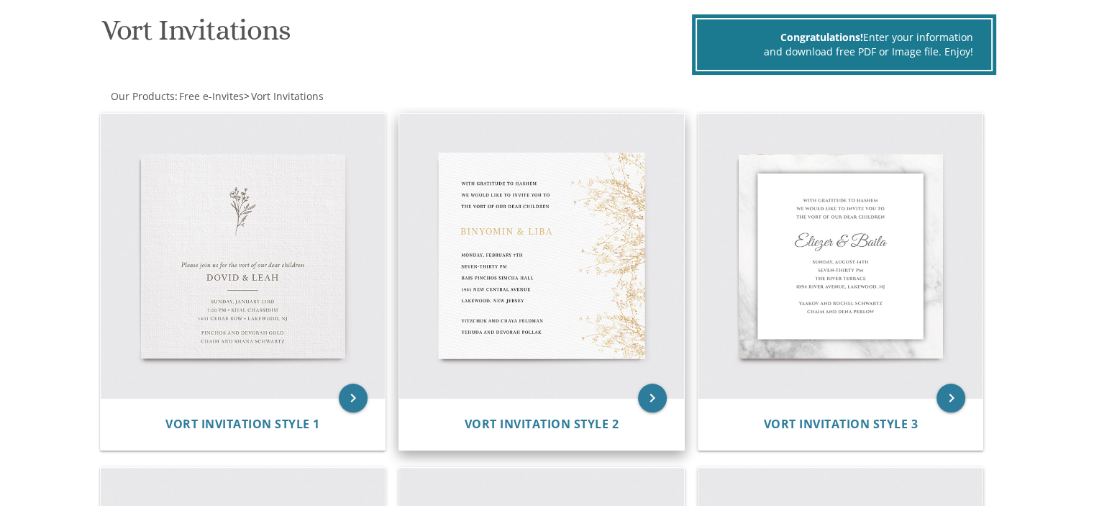
scroll to position [216, 0]
click at [530, 159] on img at bounding box center [541, 256] width 285 height 285
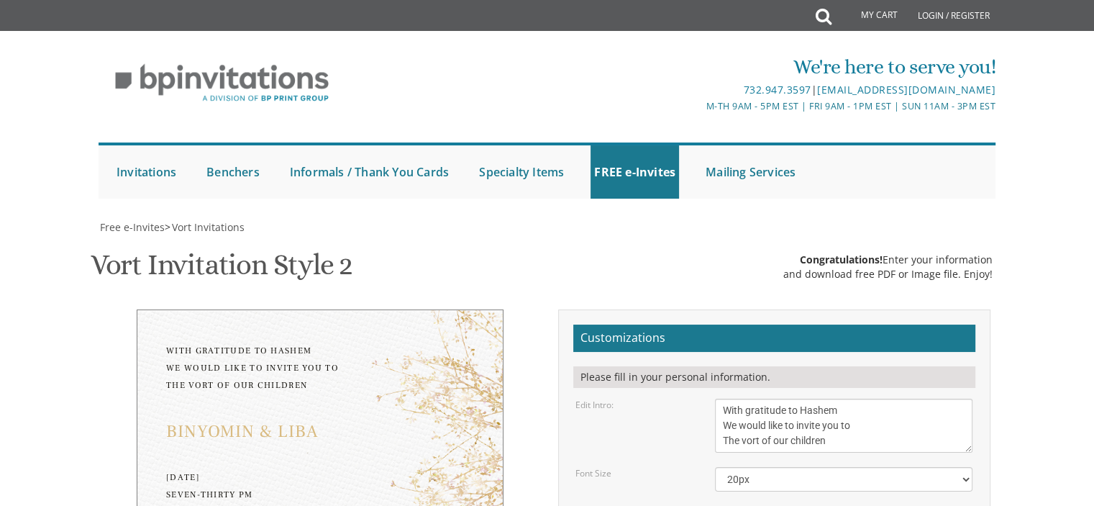
scroll to position [144, 0]
click at [778, 467] on select "20px 30px 40px 50px" at bounding box center [844, 479] width 258 height 24
click at [715, 467] on select "20px 30px 40px 50px" at bounding box center [844, 479] width 258 height 24
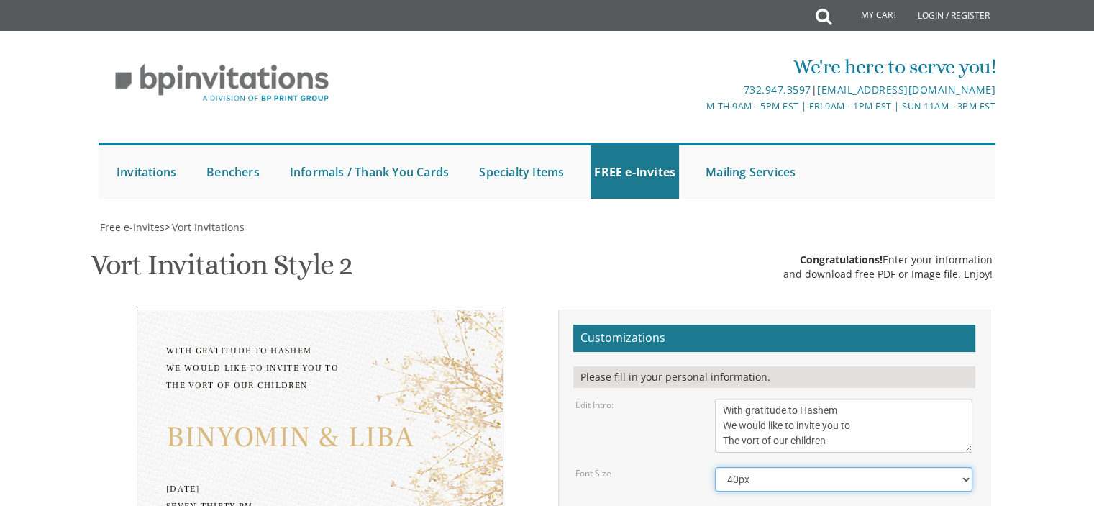
scroll to position [288, 0]
click at [800, 467] on select "20px 30px 40px 50px" at bounding box center [844, 479] width 258 height 24
select select "30px"
click at [715, 467] on select "20px 30px 40px 50px" at bounding box center [844, 479] width 258 height 24
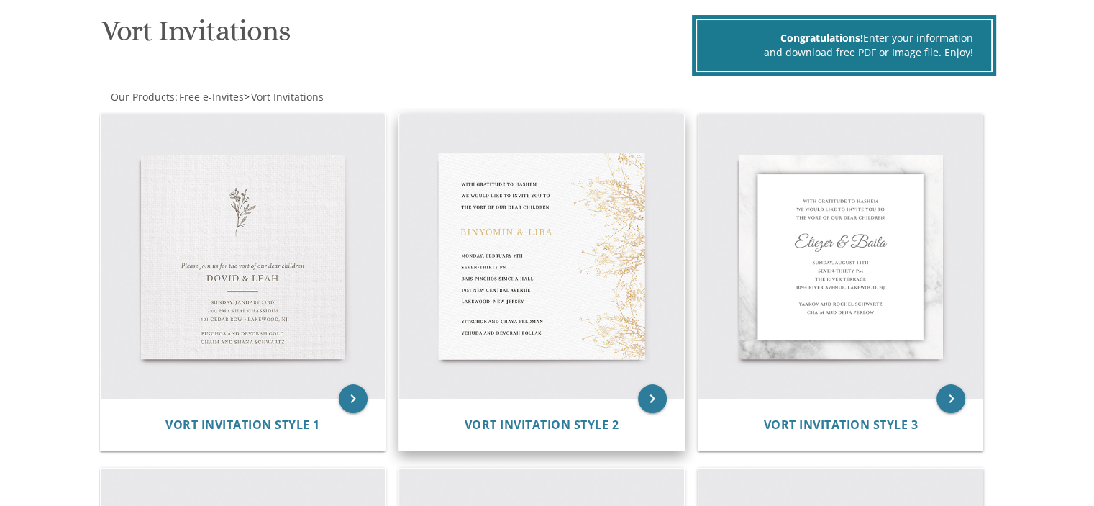
click at [619, 170] on img at bounding box center [541, 256] width 285 height 285
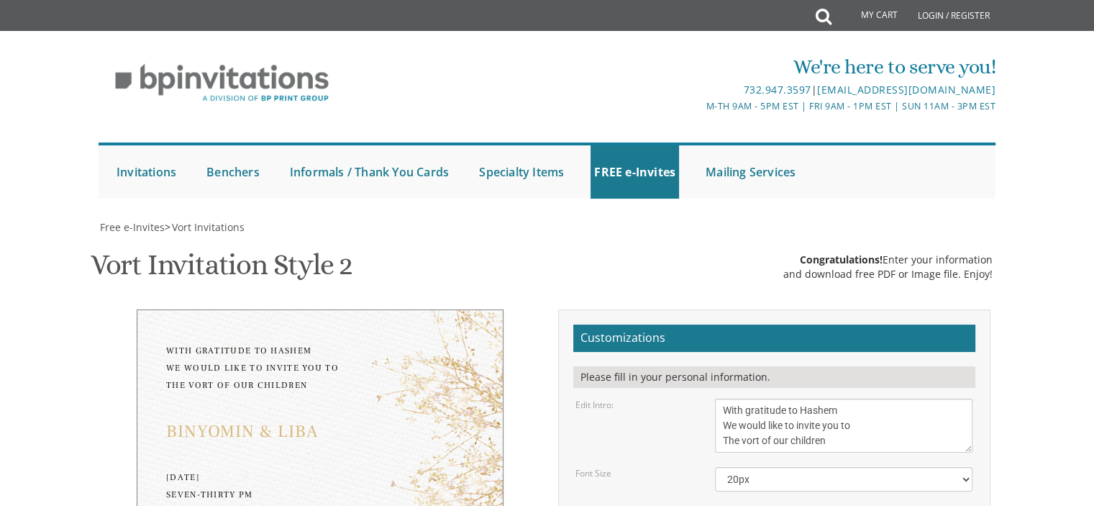
scroll to position [288, 0]
click at [879, 467] on select "20px 30px 40px 50px" at bounding box center [844, 479] width 258 height 24
click at [602, 398] on div "Edit Intro: With gratitude to Hashem We would like to invite you to The vort of…" at bounding box center [774, 425] width 419 height 54
drag, startPoint x: 816, startPoint y: 233, endPoint x: 659, endPoint y: 204, distance: 159.6
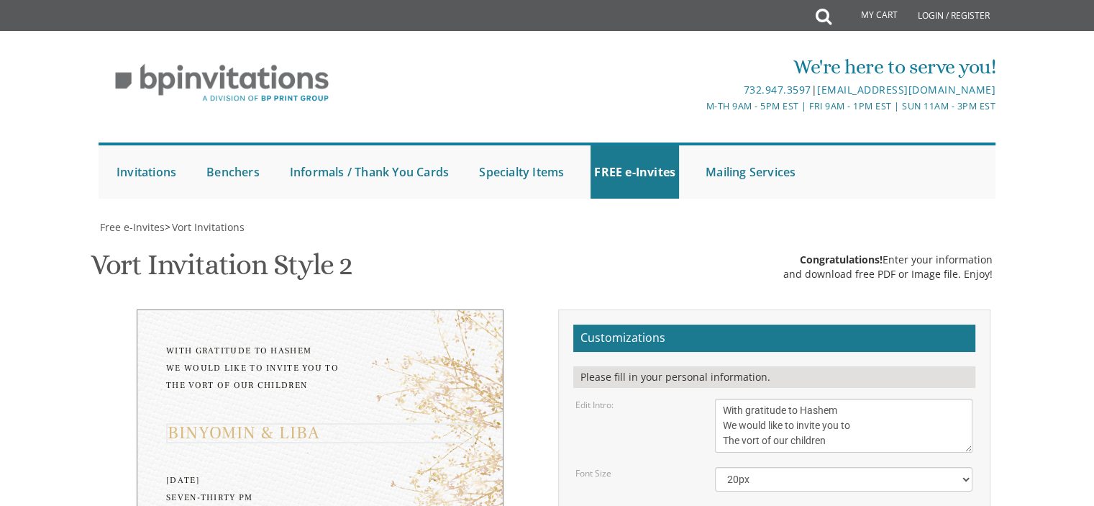
type textarea "T"
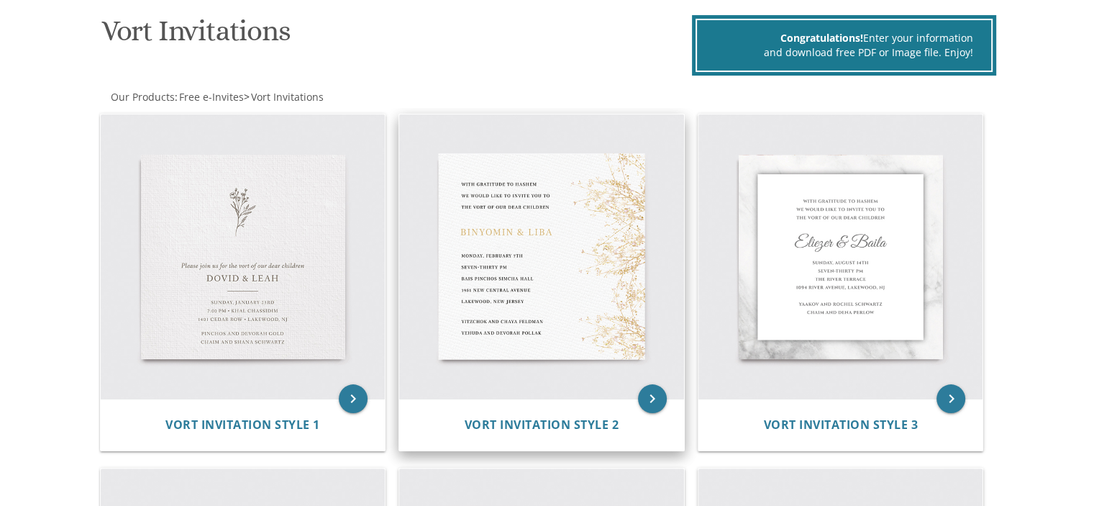
click at [624, 236] on img at bounding box center [541, 256] width 285 height 285
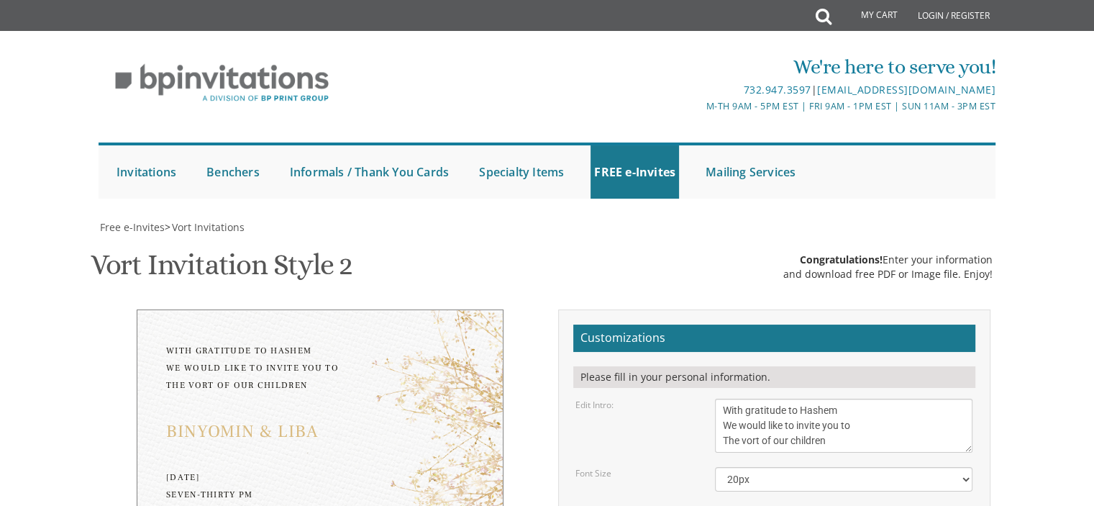
scroll to position [72, 0]
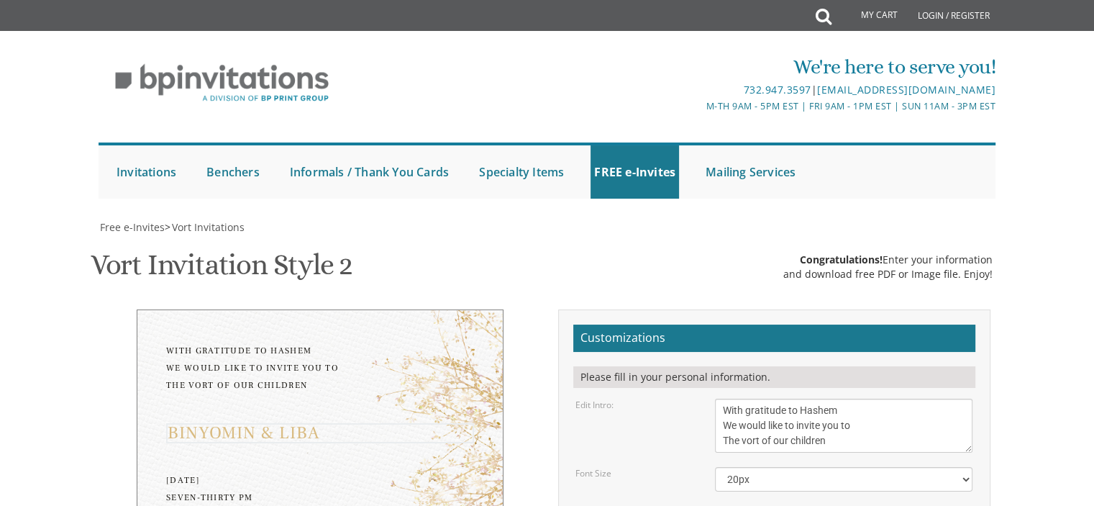
scroll to position [216, 0]
type textarea "Tzvi Yosef & Devorah"
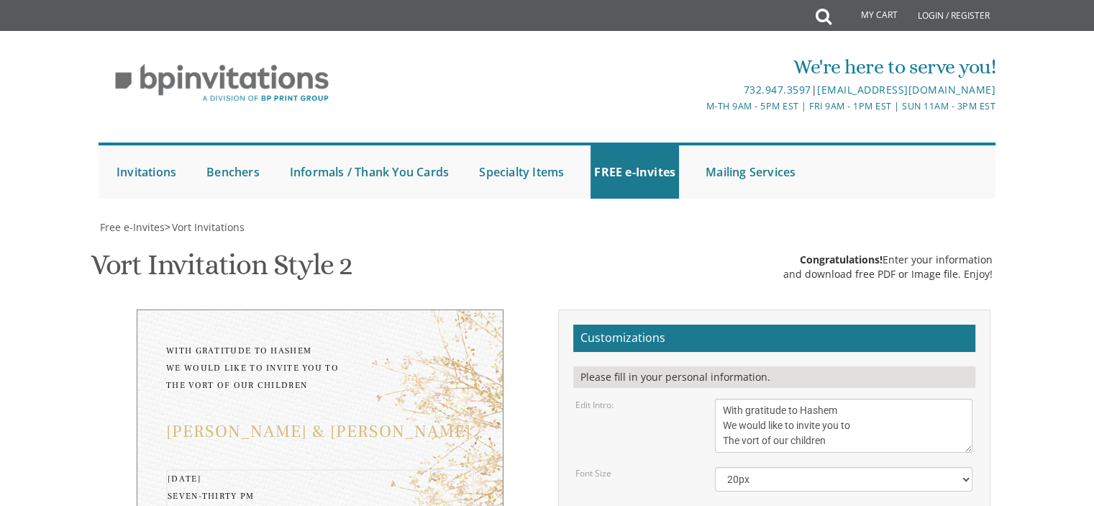
drag, startPoint x: 808, startPoint y: 355, endPoint x: 698, endPoint y: 338, distance: 111.3
drag, startPoint x: 799, startPoint y: 357, endPoint x: 717, endPoint y: 350, distance: 82.3
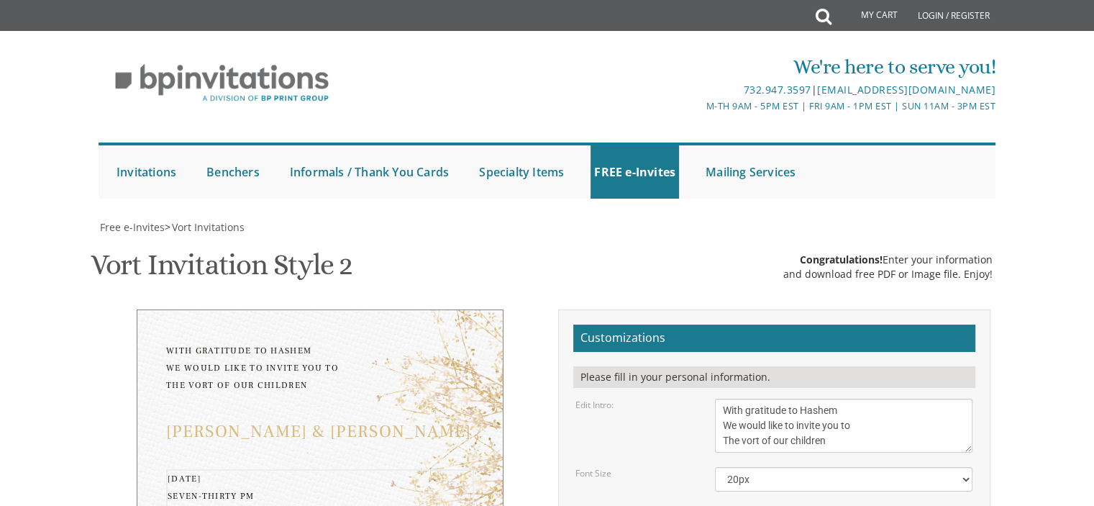
drag, startPoint x: 853, startPoint y: 388, endPoint x: 834, endPoint y: 373, distance: 24.6
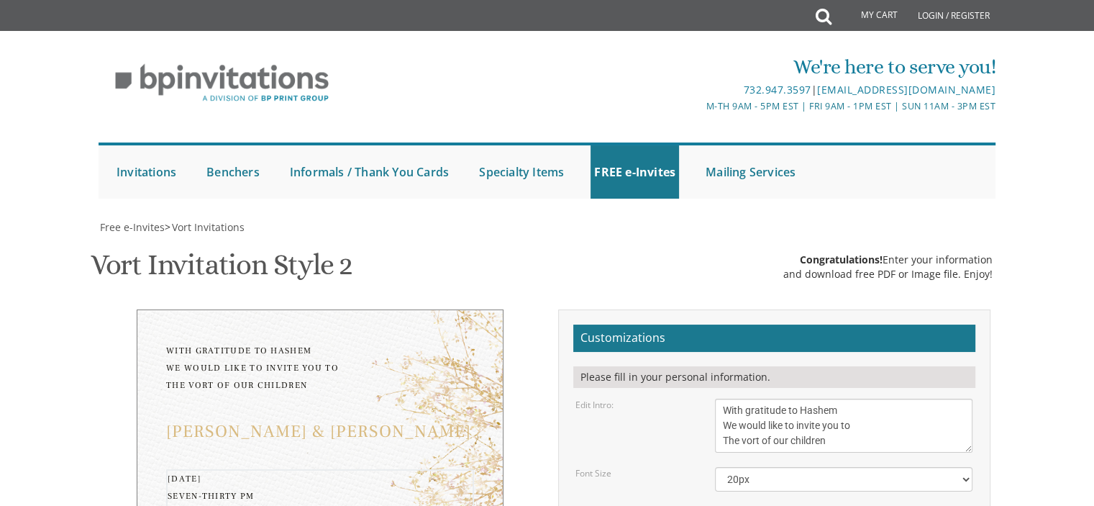
drag, startPoint x: 786, startPoint y: 368, endPoint x: 862, endPoint y: 393, distance: 79.8
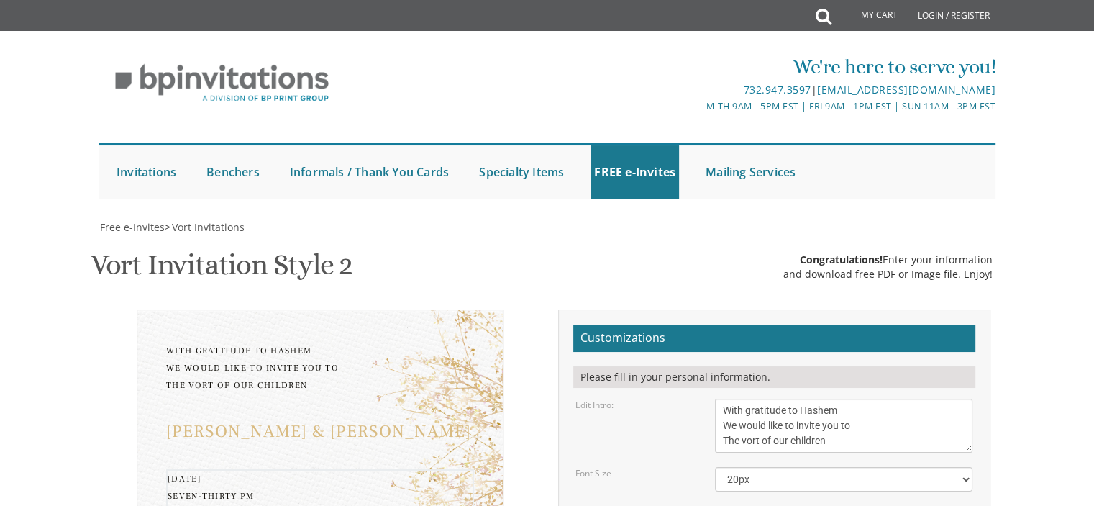
type textarea "Monday, September 8th Eight PM Veretzky Hall 1545 Coney Island Avenue ( corner …"
drag, startPoint x: 869, startPoint y: 442, endPoint x: 700, endPoint y: 412, distance: 171.6
drag, startPoint x: 846, startPoint y: 453, endPoint x: 719, endPoint y: 458, distance: 127.4
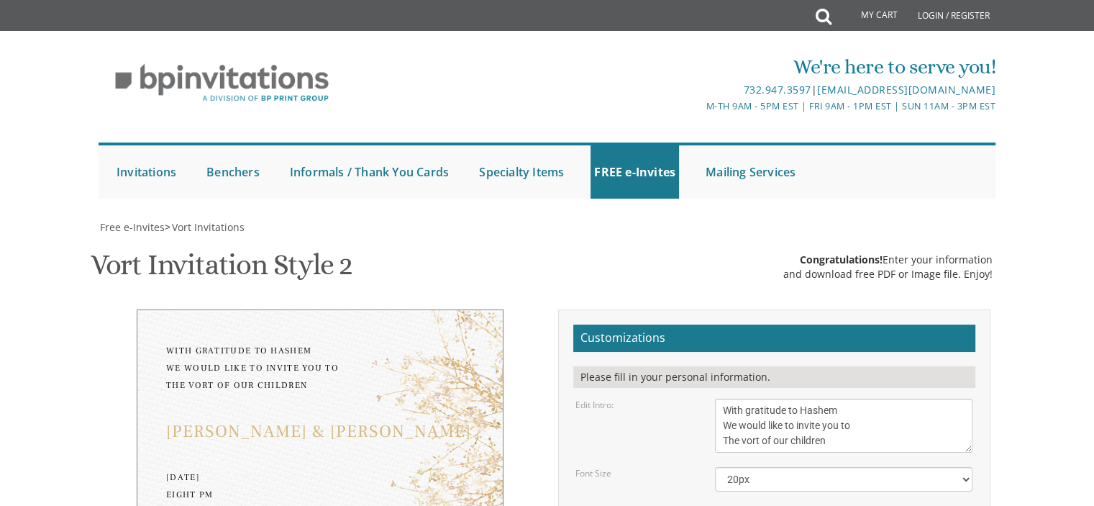
scroll to position [432, 0]
type textarea "Rabbi and Mrs Avrohom Moshe Wasilski Rabbi and Mrs Tzvi Hirsh Wechter"
type input "bw9625@gmail.com"
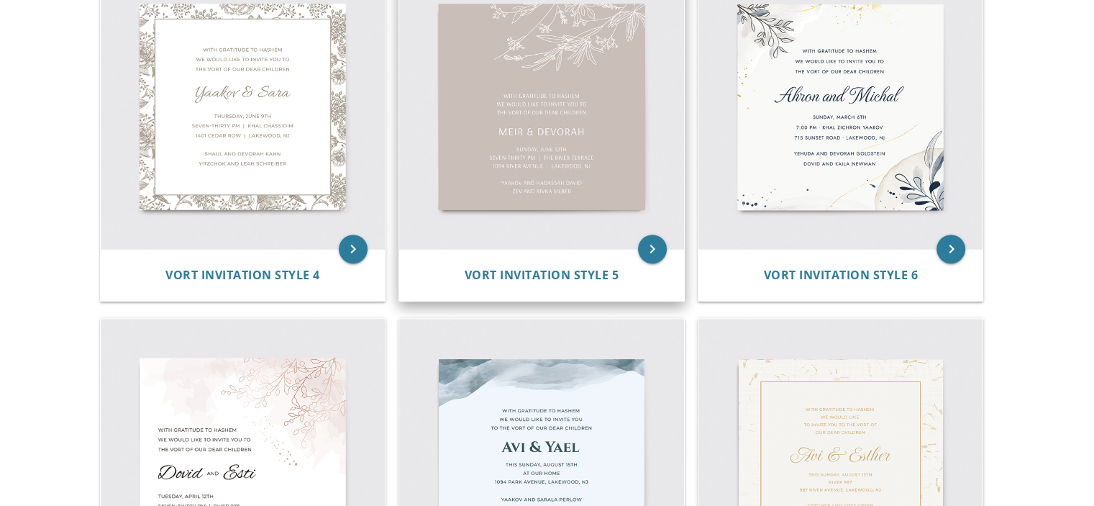
scroll to position [1007, 0]
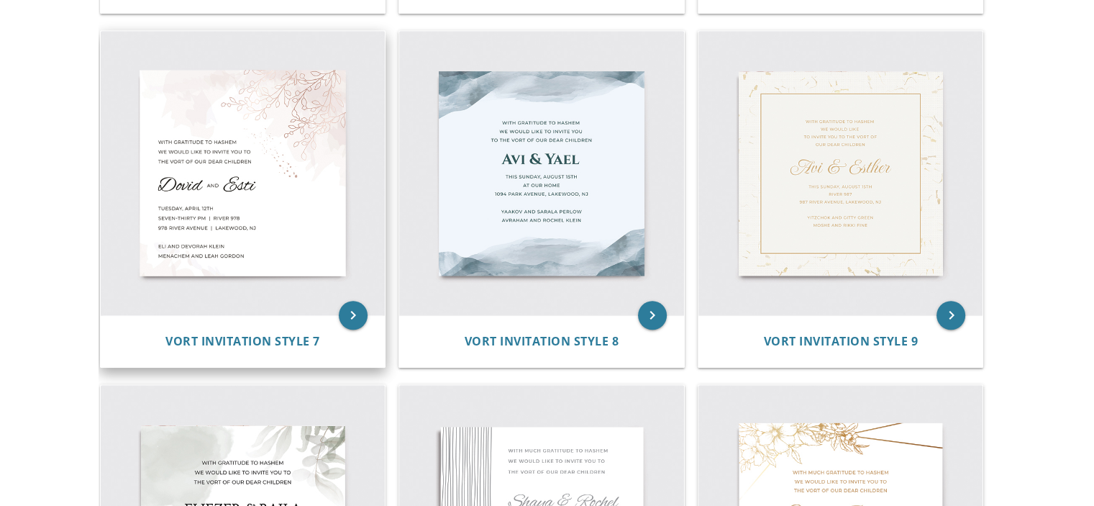
click at [193, 127] on img at bounding box center [243, 173] width 285 height 285
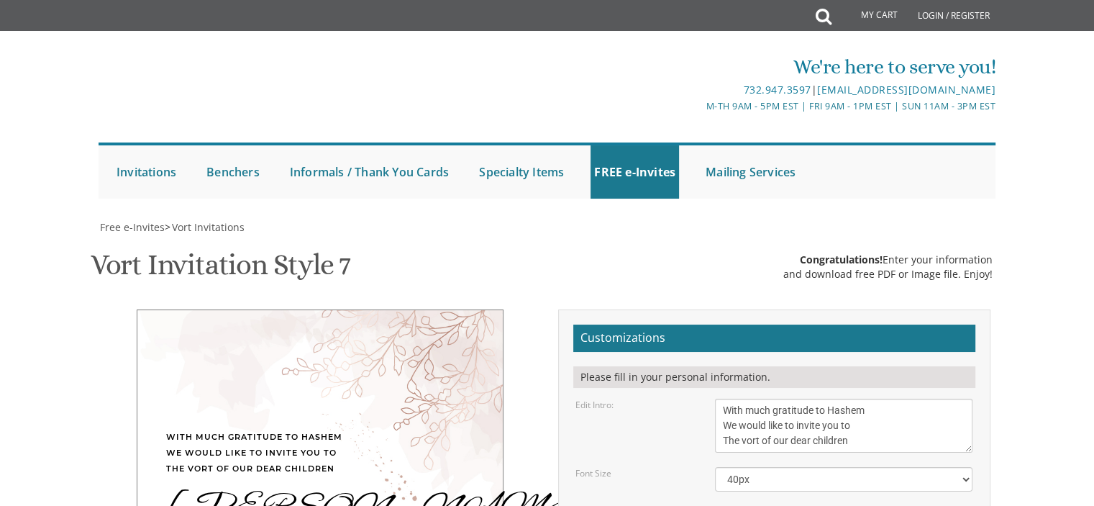
scroll to position [216, 0]
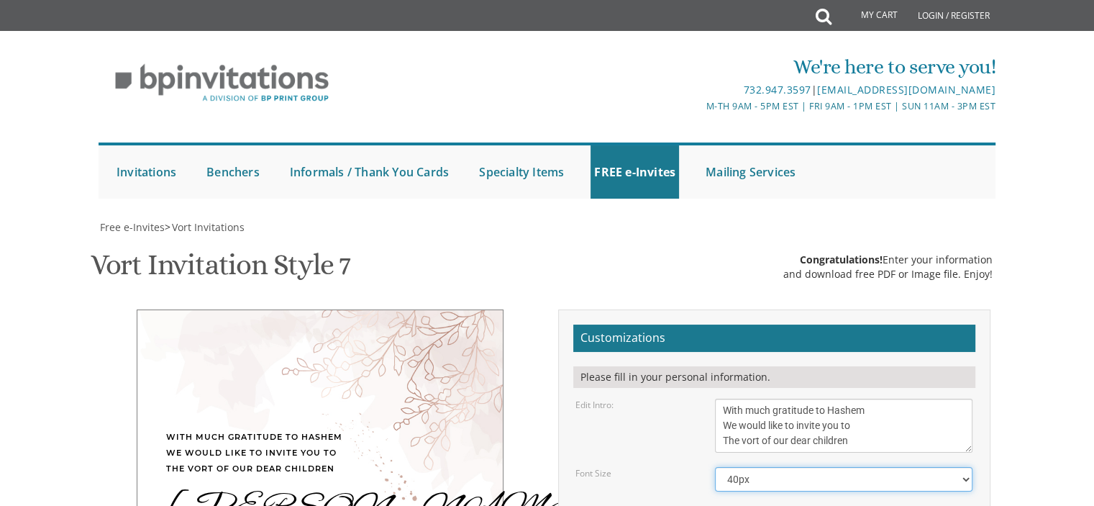
click at [774, 467] on select "40px 50px 60px" at bounding box center [844, 479] width 258 height 24
click at [777, 467] on select "40px 50px 60px" at bounding box center [844, 479] width 258 height 24
drag, startPoint x: 777, startPoint y: 261, endPoint x: 770, endPoint y: 256, distance: 8.8
click at [769, 467] on select "40px 50px 60px" at bounding box center [844, 479] width 258 height 24
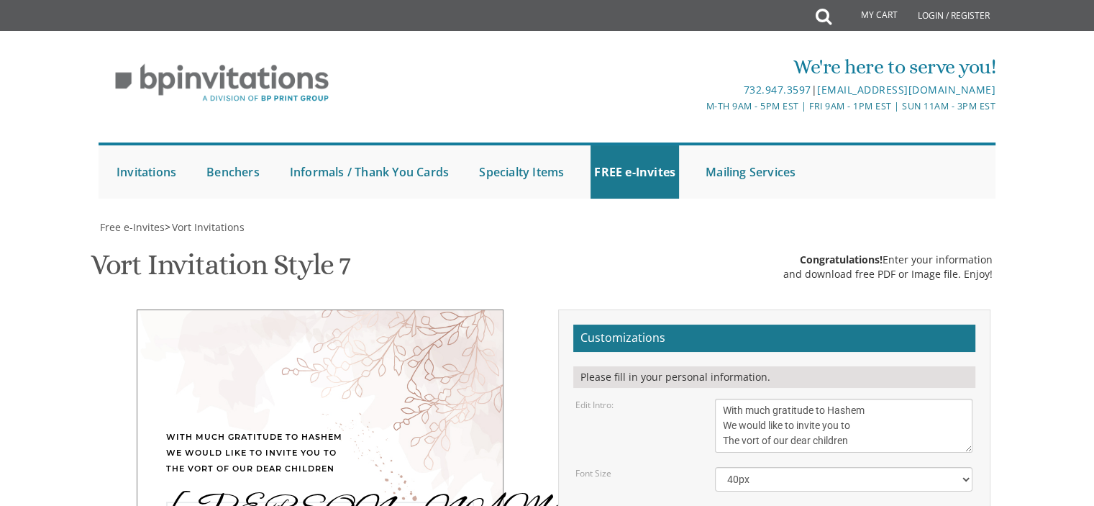
drag, startPoint x: 785, startPoint y: 290, endPoint x: 690, endPoint y: 282, distance: 95.3
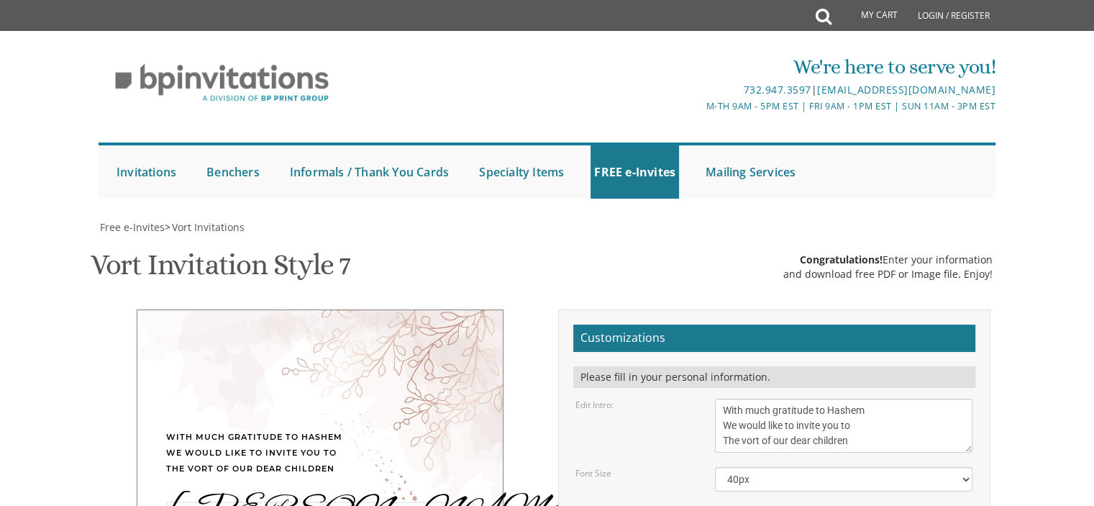
type textarea "[PERSON_NAME] & [PERSON_NAME]"
drag, startPoint x: 722, startPoint y: 339, endPoint x: 762, endPoint y: 342, distance: 40.4
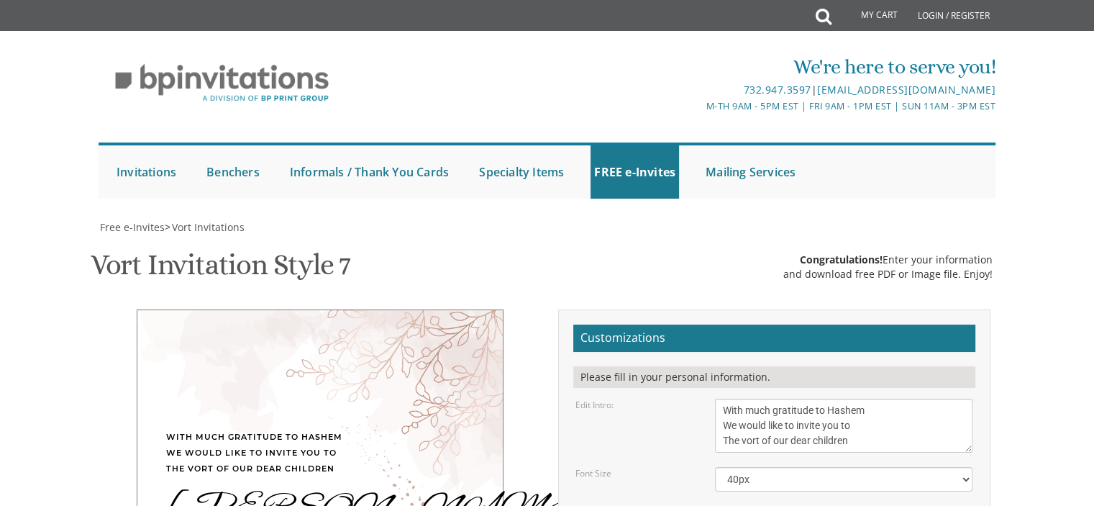
drag, startPoint x: 814, startPoint y: 342, endPoint x: 766, endPoint y: 339, distance: 47.6
drag, startPoint x: 769, startPoint y: 352, endPoint x: 742, endPoint y: 350, distance: 26.7
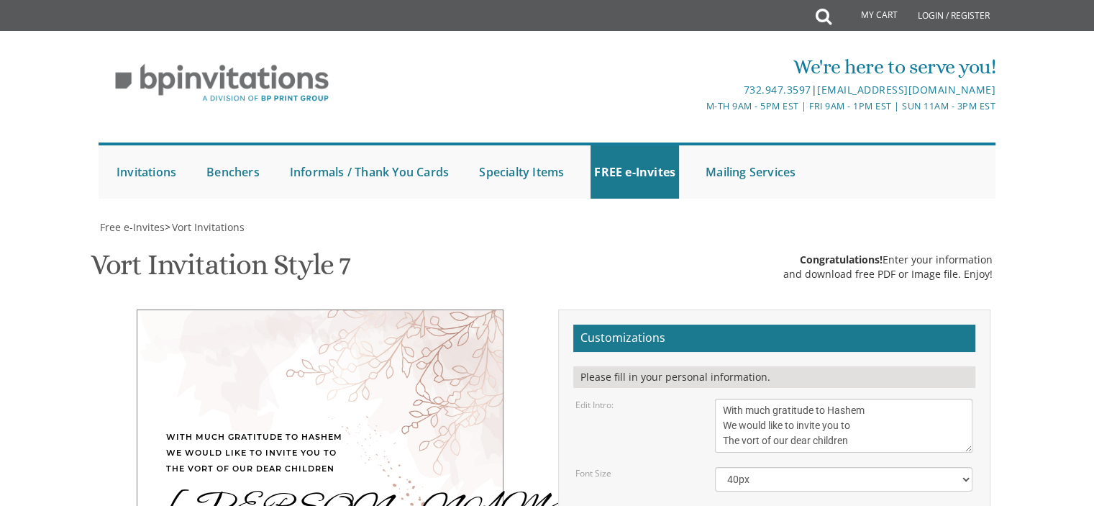
drag, startPoint x: 776, startPoint y: 356, endPoint x: 724, endPoint y: 351, distance: 52.8
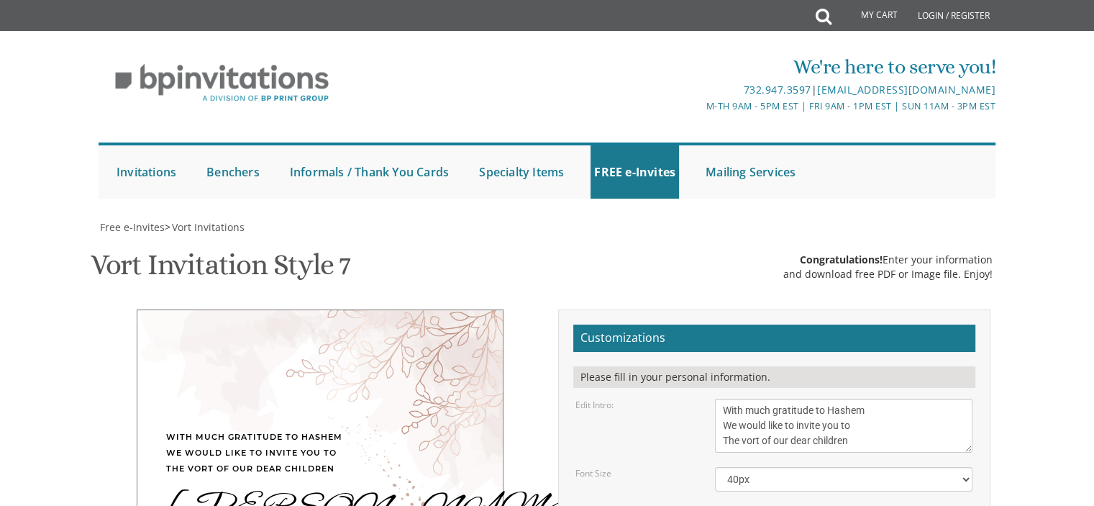
drag, startPoint x: 819, startPoint y: 355, endPoint x: 769, endPoint y: 354, distance: 50.4
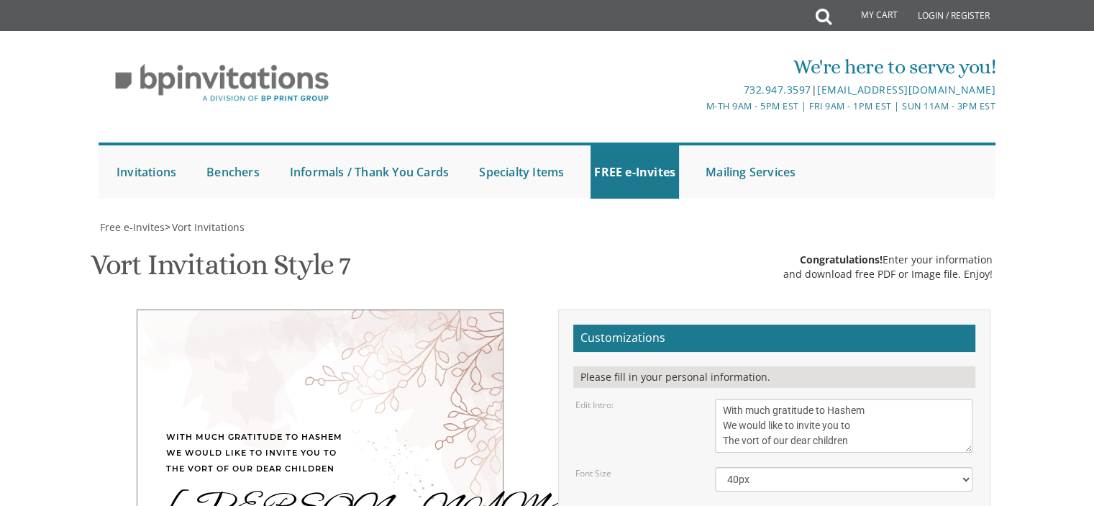
type textarea "[DATE] Eight PM | [GEOGRAPHIC_DATA] [STREET_ADDRESS] (corner of [GEOGRAPHIC_DAT…"
drag, startPoint x: 840, startPoint y: 404, endPoint x: 675, endPoint y: 437, distance: 168.9
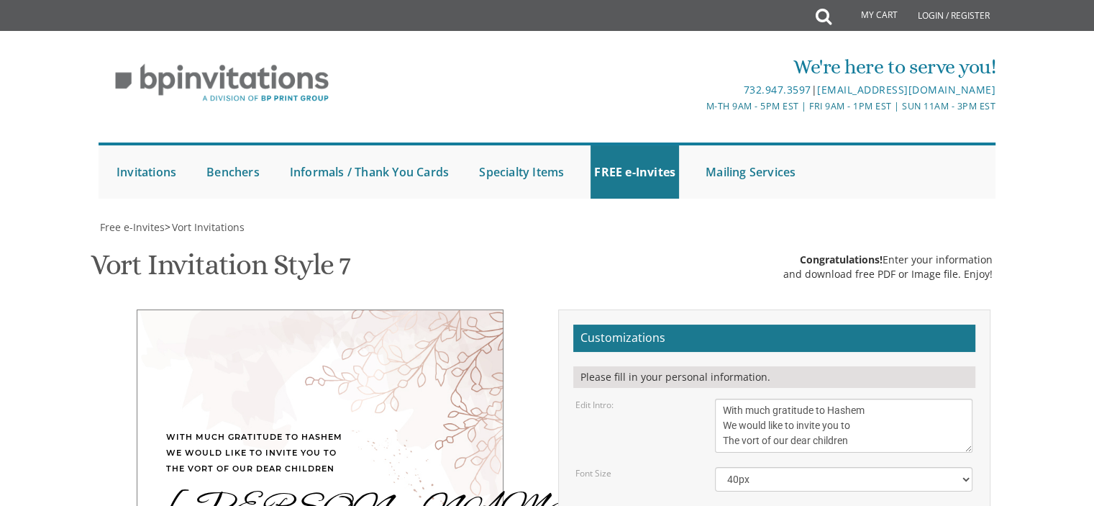
drag, startPoint x: 834, startPoint y: 427, endPoint x: 706, endPoint y: 420, distance: 128.9
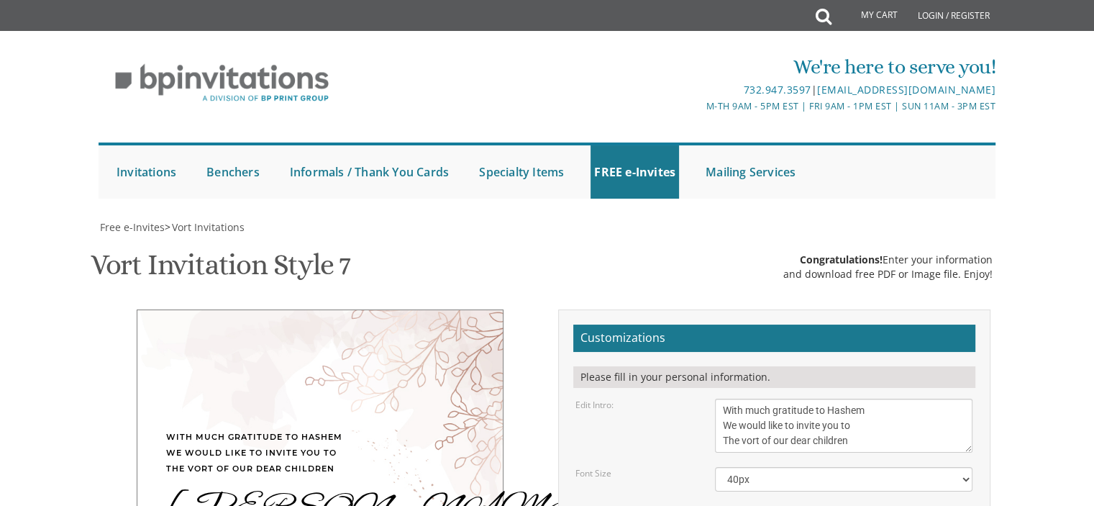
scroll to position [360, 0]
type textarea "[DEMOGRAPHIC_DATA] and [PERSON_NAME] and [PERSON_NAME]"
type input "[EMAIL_ADDRESS][DOMAIN_NAME]"
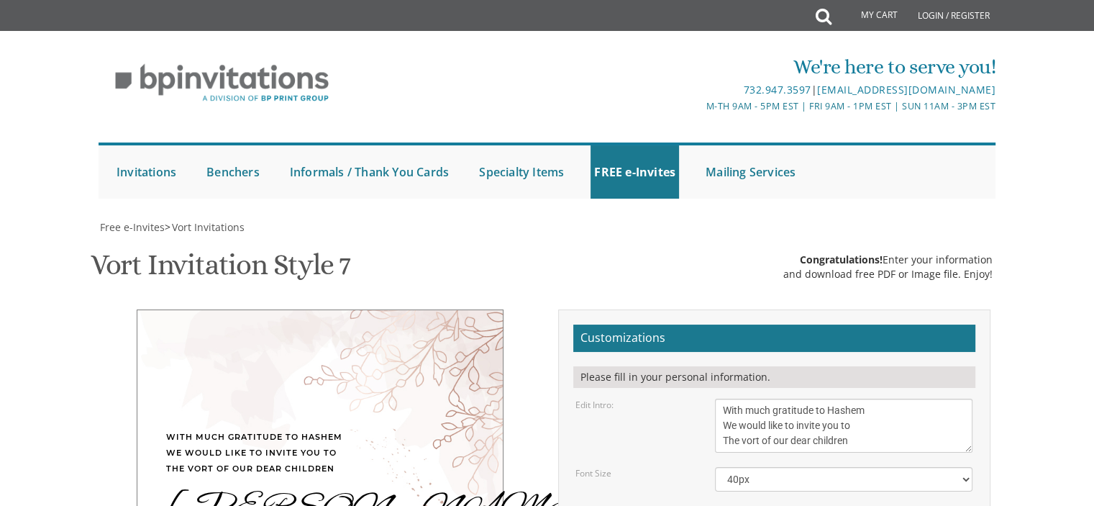
drag, startPoint x: 878, startPoint y: 223, endPoint x: 682, endPoint y: 222, distance: 195.7
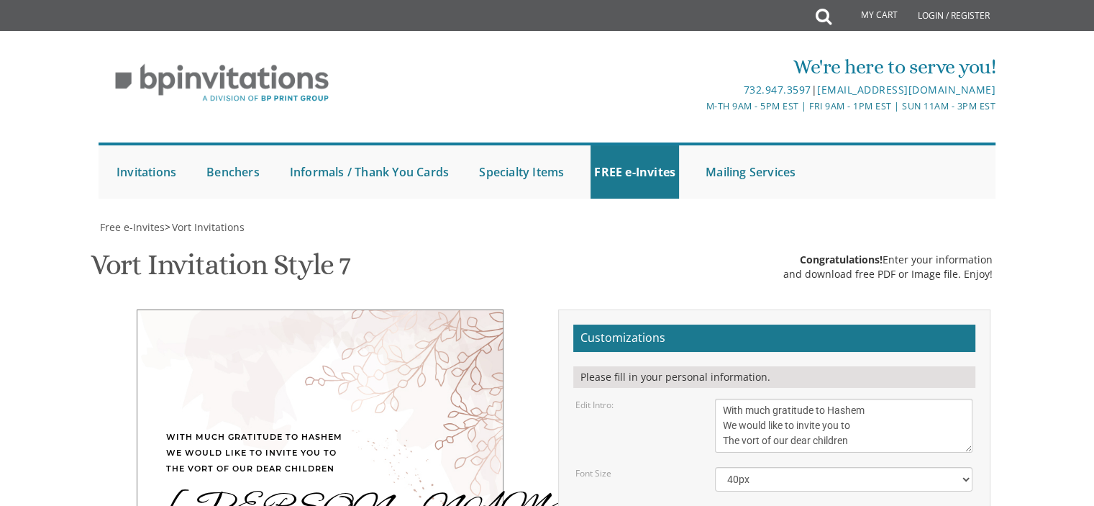
type textarea "[DATE] Eight PM [GEOGRAPHIC_DATA] [STREET_ADDRESS] (corner of [GEOGRAPHIC_DATA])"
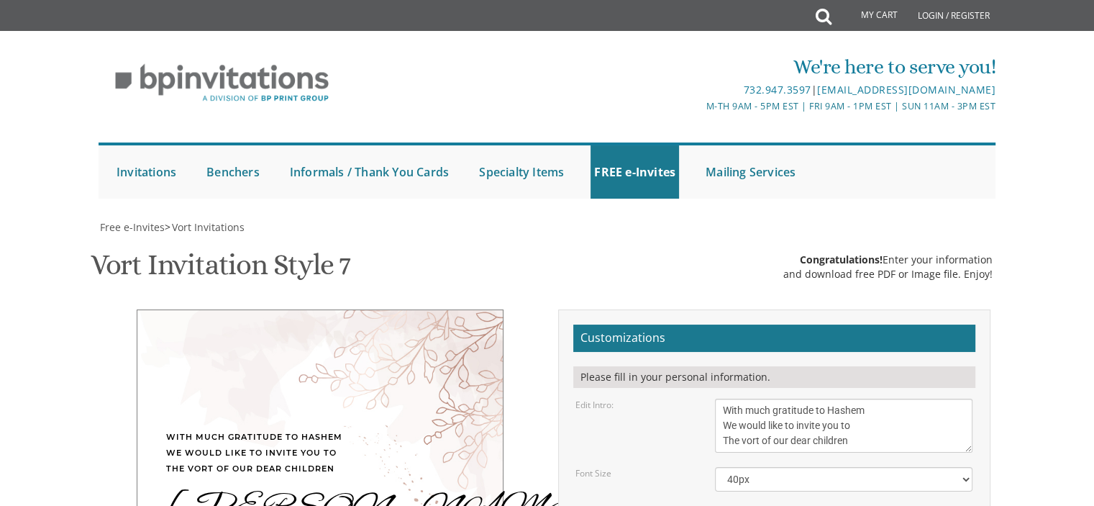
scroll to position [575, 0]
drag, startPoint x: 732, startPoint y: 191, endPoint x: 748, endPoint y: 191, distance: 15.8
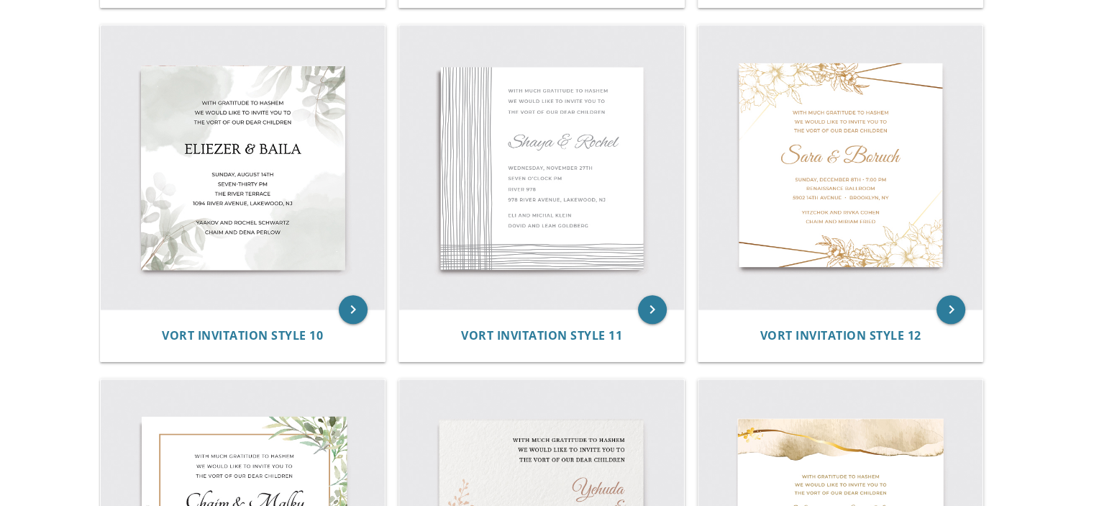
click at [501, 171] on img at bounding box center [541, 167] width 285 height 285
